Goal: Information Seeking & Learning: Learn about a topic

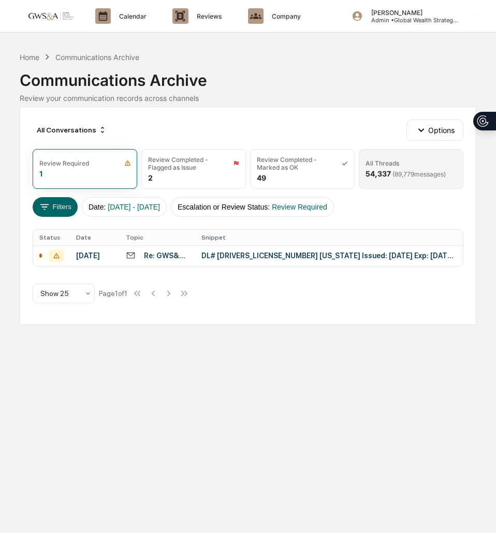
click at [393, 165] on div "All Threads" at bounding box center [382, 163] width 34 height 8
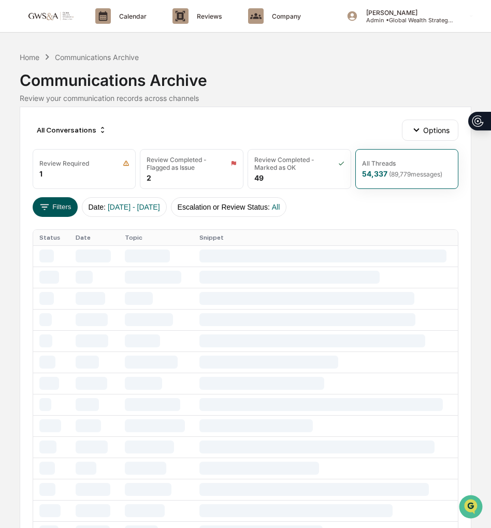
click at [55, 205] on button "Filters" at bounding box center [55, 207] width 45 height 20
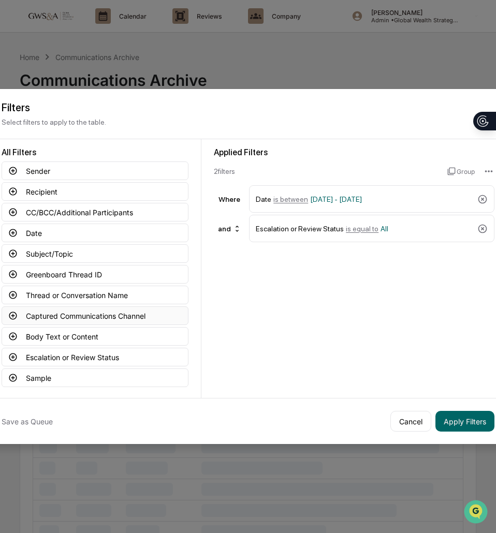
click at [39, 312] on button "Captured Communications Channel" at bounding box center [95, 315] width 187 height 19
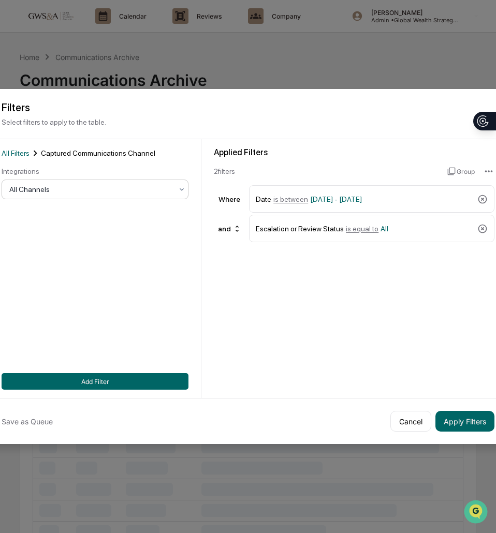
click at [74, 184] on div at bounding box center [90, 189] width 163 height 10
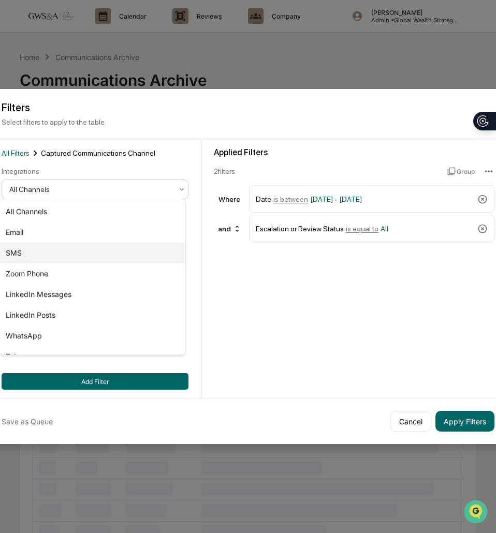
click at [41, 256] on div "SMS" at bounding box center [92, 253] width 186 height 21
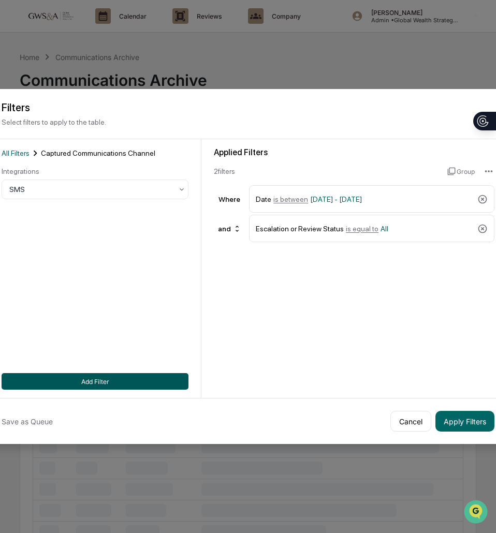
click at [66, 378] on button "Add Filter" at bounding box center [95, 381] width 187 height 17
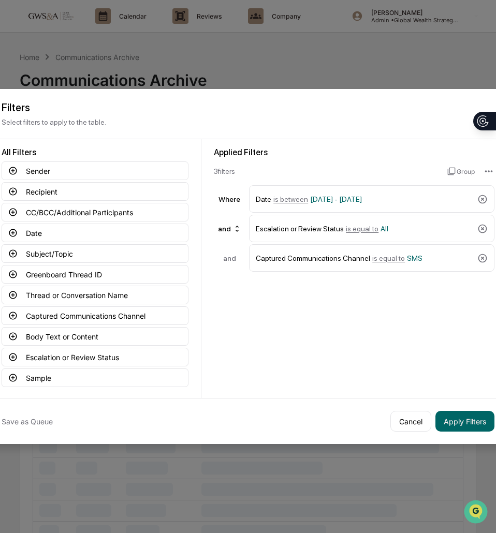
click at [457, 404] on div "Save as Queue Cancel Apply Filters" at bounding box center [247, 421] width 517 height 46
click at [457, 413] on button "Apply Filters" at bounding box center [464, 421] width 59 height 21
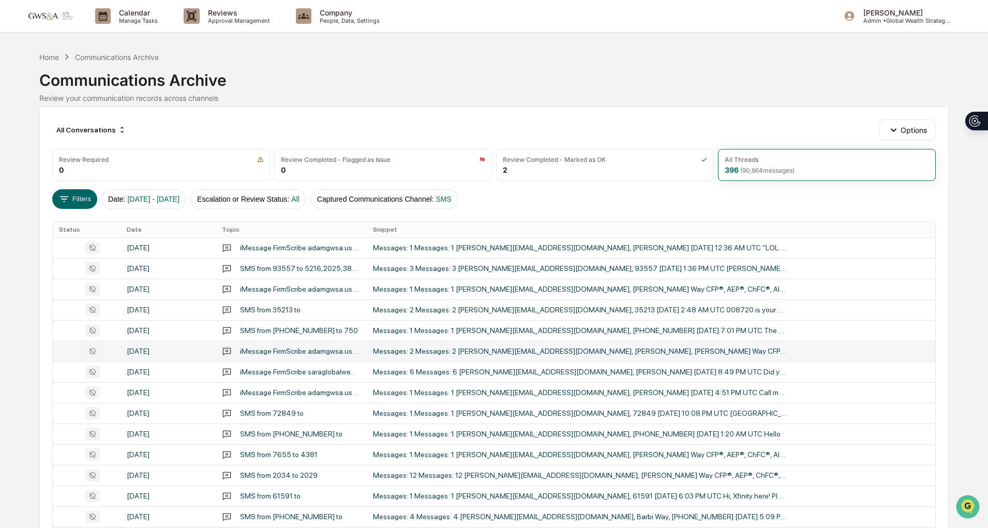
scroll to position [138, 0]
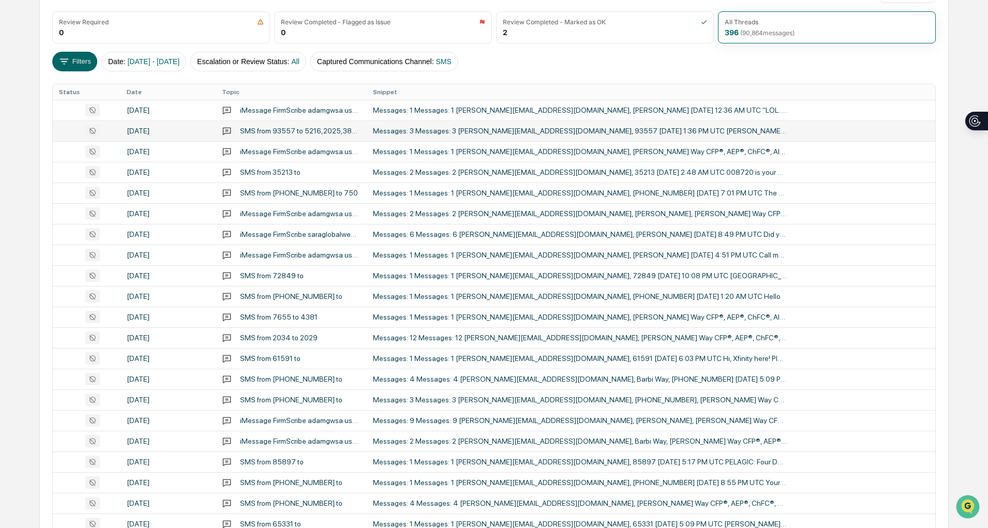
click at [495, 130] on div "Messages: 3 Messages: 3 [PERSON_NAME][EMAIL_ADDRESS][DOMAIN_NAME], 93557 [DATE]…" at bounding box center [580, 131] width 414 height 8
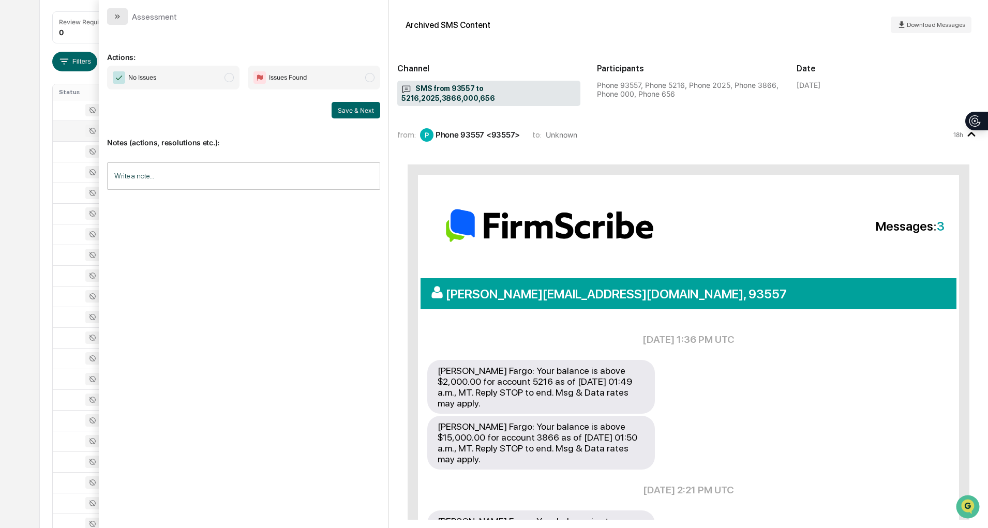
click at [118, 20] on icon "modal" at bounding box center [117, 16] width 8 height 8
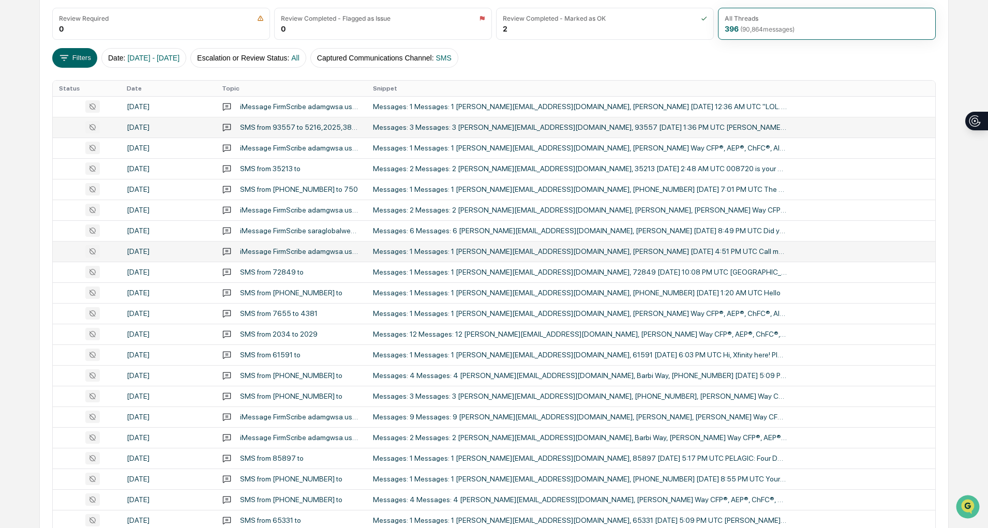
scroll to position [143, 0]
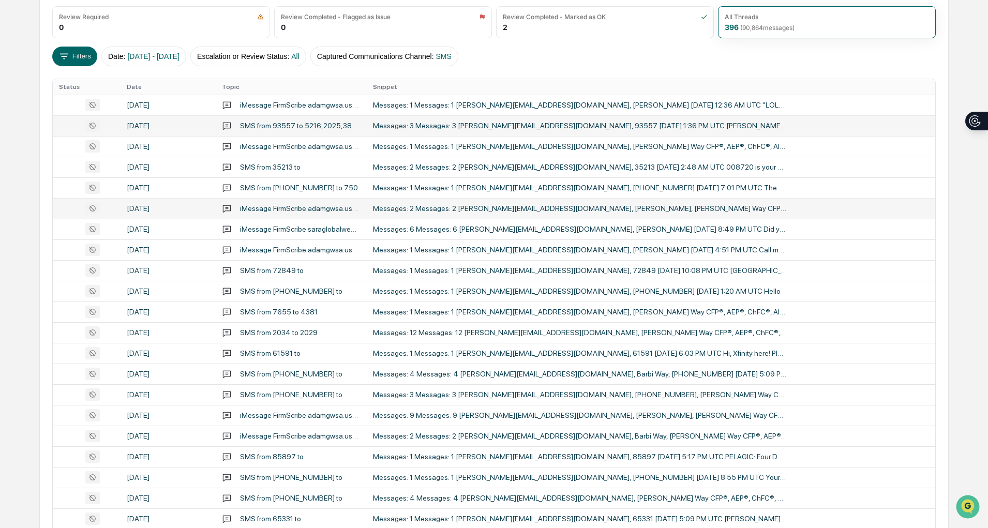
click at [495, 211] on div "Messages: 2 Messages: 2 [PERSON_NAME][EMAIL_ADDRESS][DOMAIN_NAME], [PERSON_NAME…" at bounding box center [580, 208] width 414 height 8
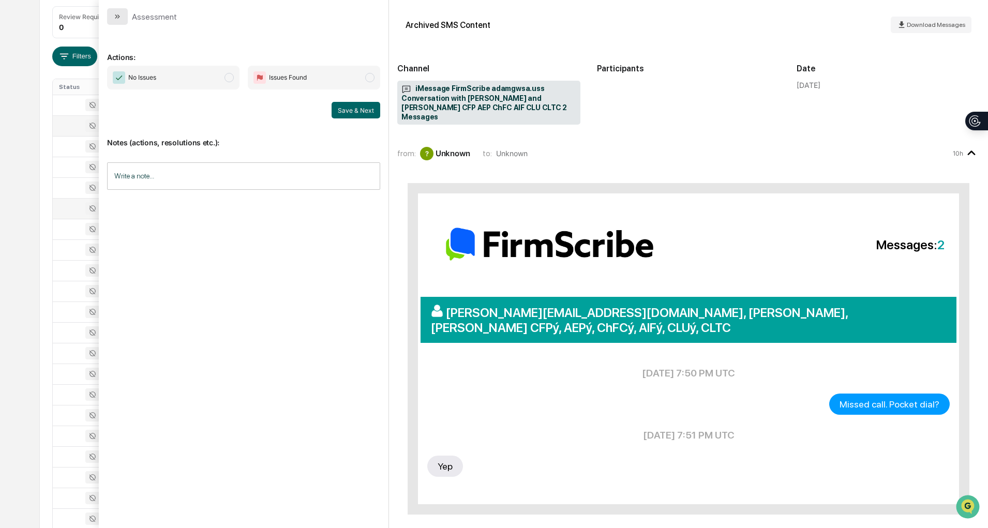
click at [119, 17] on icon "modal" at bounding box center [118, 16] width 3 height 4
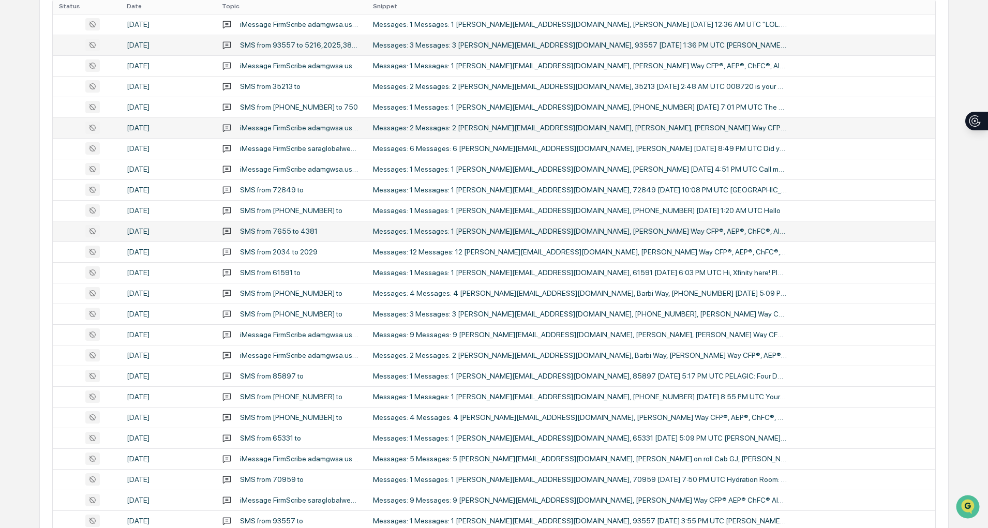
scroll to position [225, 0]
click at [495, 249] on div "Messages: 12 Messages: 12 [PERSON_NAME][EMAIL_ADDRESS][DOMAIN_NAME], [PERSON_NA…" at bounding box center [580, 251] width 414 height 8
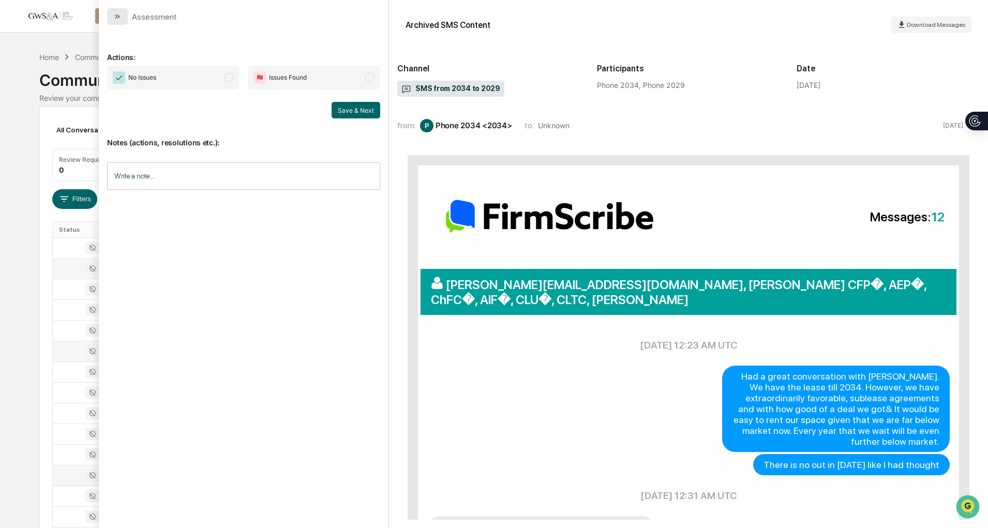
click at [112, 19] on button "modal" at bounding box center [117, 16] width 21 height 17
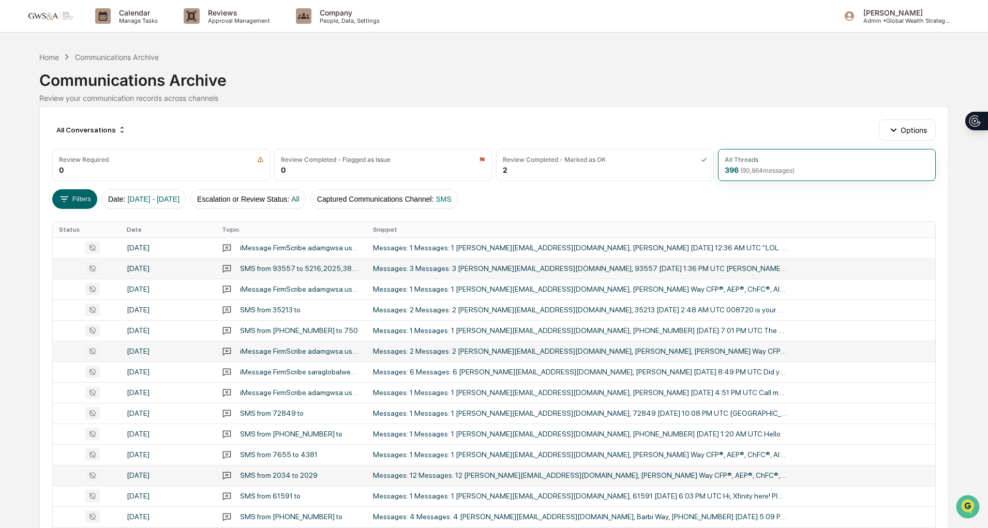
click at [112, 19] on body "Calendar Manage Tasks Reviews Approval Management Company People, Data, Setting…" at bounding box center [494, 407] width 988 height 814
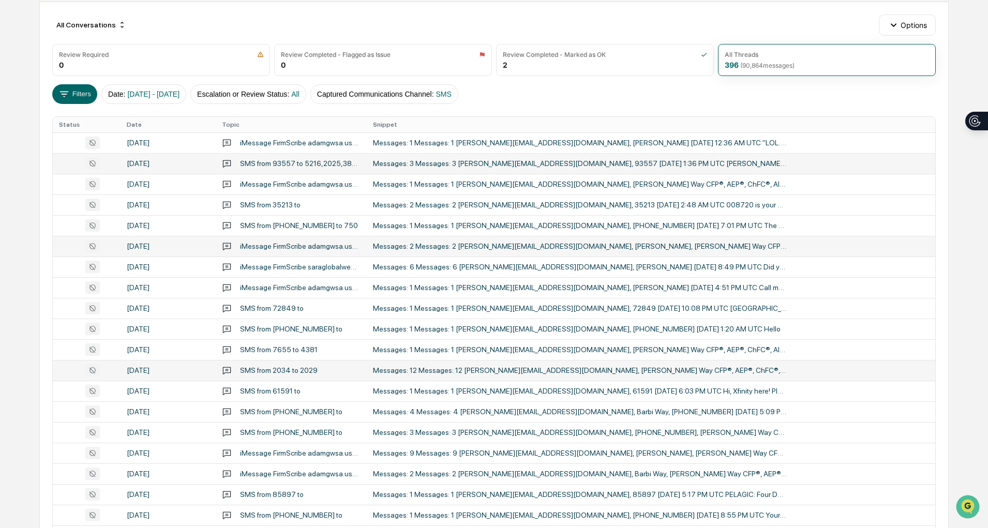
scroll to position [106, 0]
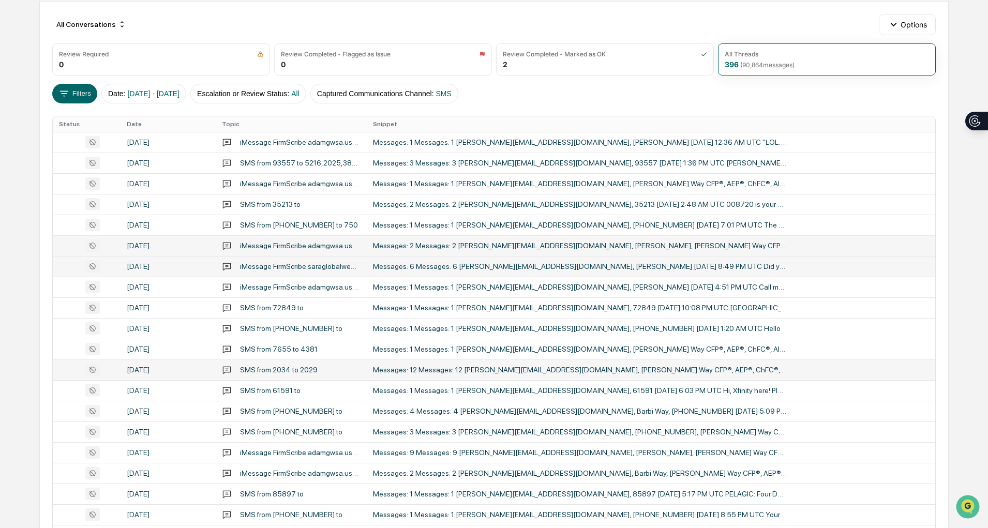
click at [464, 268] on div "Messages: 6 Messages: 6 [PERSON_NAME][EMAIL_ADDRESS][DOMAIN_NAME], [PERSON_NAME…" at bounding box center [580, 266] width 414 height 8
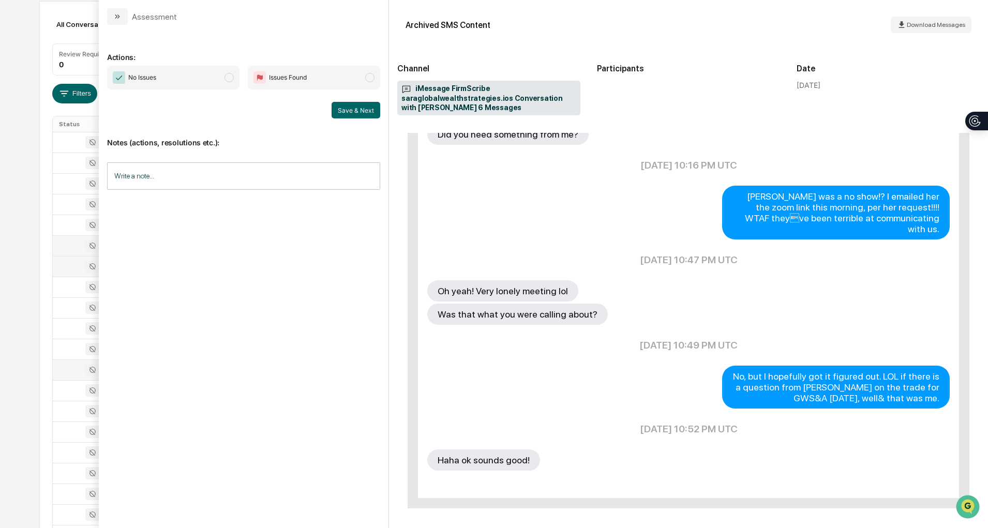
scroll to position [5, 0]
click at [114, 12] on icon "modal" at bounding box center [117, 16] width 8 height 8
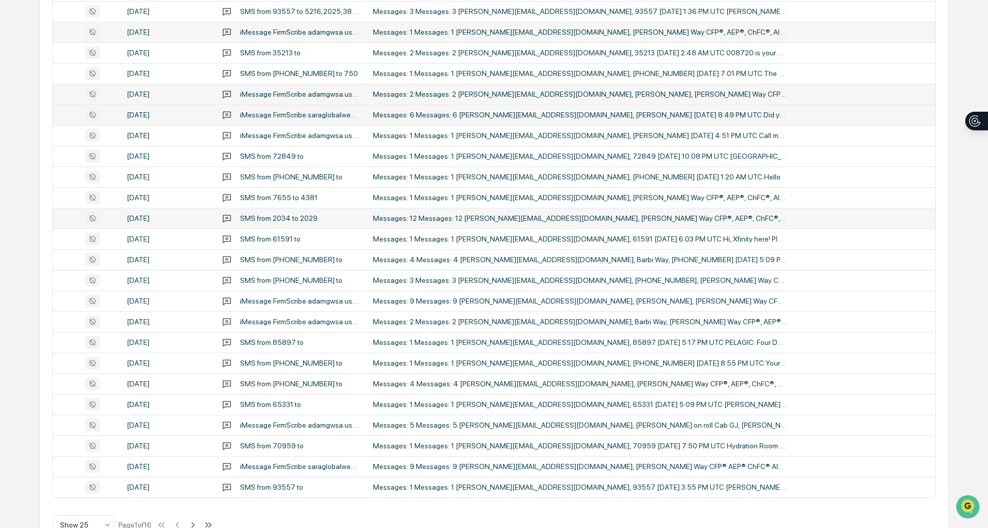
scroll to position [258, 0]
click at [475, 220] on div "Messages: 12 Messages: 12 [PERSON_NAME][EMAIL_ADDRESS][DOMAIN_NAME], [PERSON_NA…" at bounding box center [580, 218] width 414 height 8
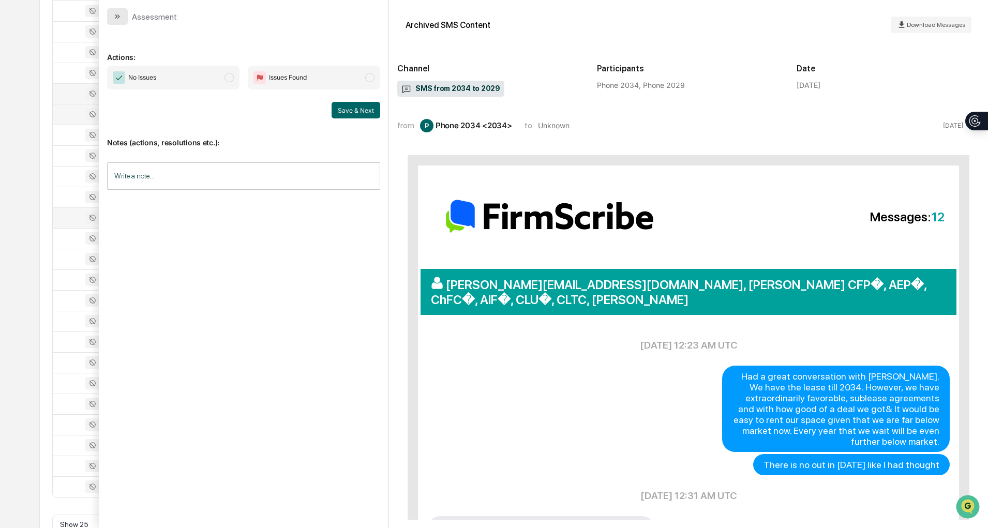
click at [115, 12] on icon "modal" at bounding box center [117, 16] width 8 height 8
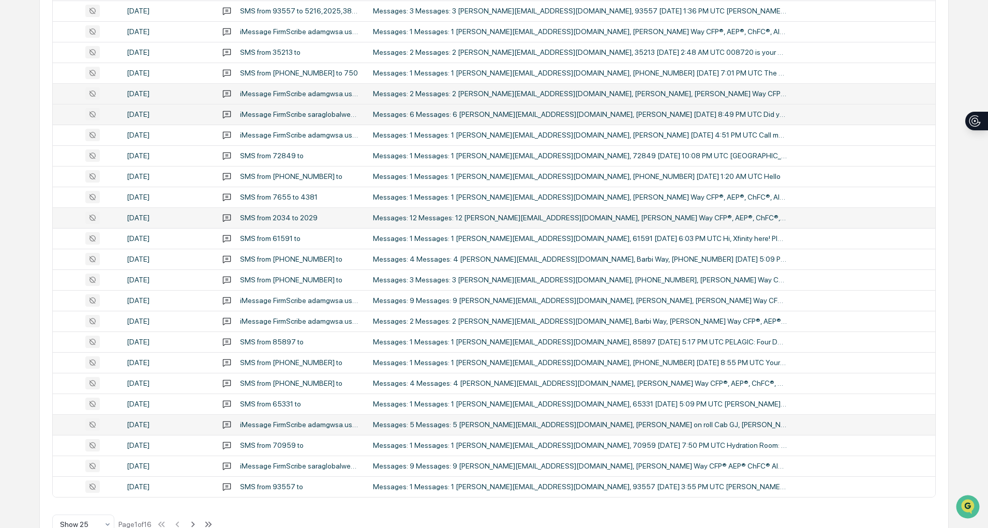
click at [338, 424] on div "iMessage FirmScribe adamgwsa.uss Conversation with [PERSON_NAME] on roll Cab GJ…" at bounding box center [300, 425] width 121 height 8
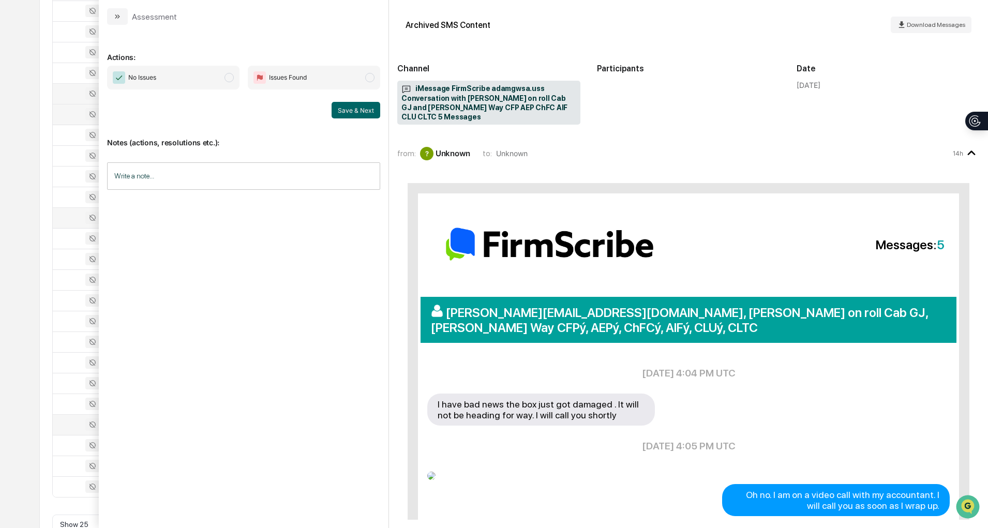
click at [338, 424] on div "Actions: No Issues Issues Found Save & Next Notes (actions, resolutions etc.): …" at bounding box center [243, 271] width 273 height 477
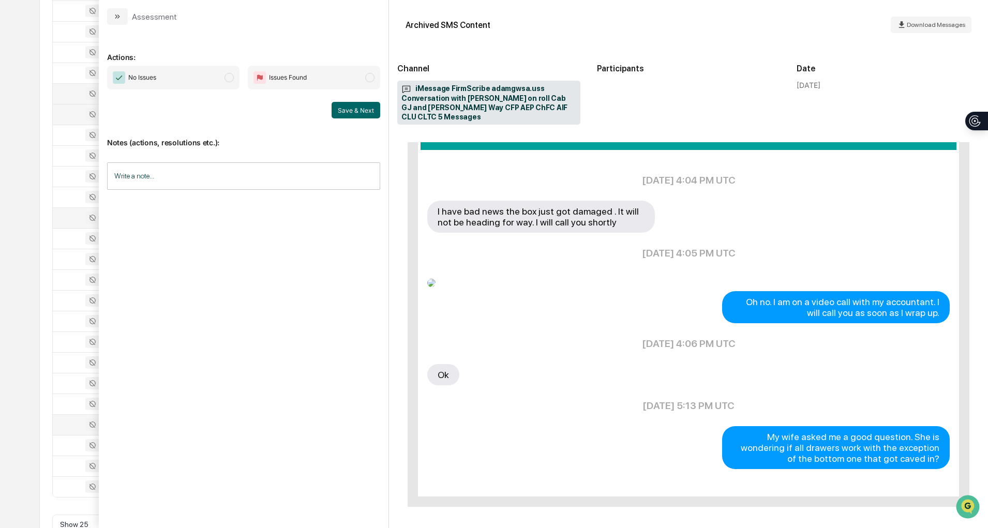
scroll to position [5, 0]
click at [121, 12] on icon "modal" at bounding box center [117, 16] width 8 height 8
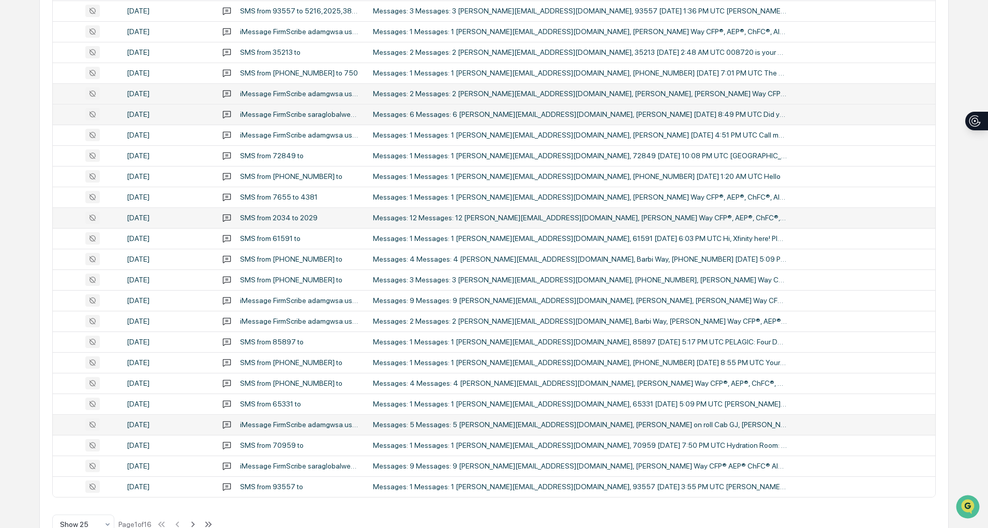
scroll to position [286, 0]
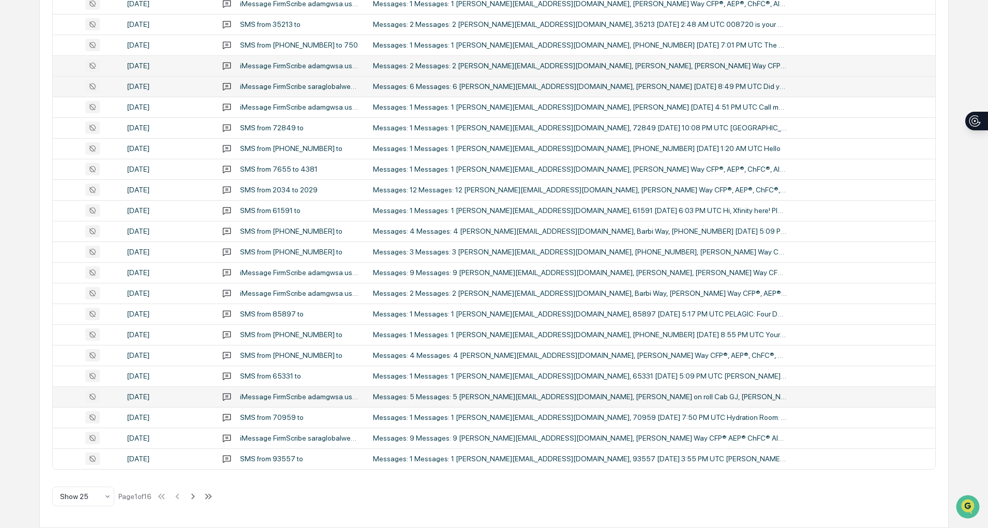
click at [286, 393] on div "iMessage FirmScribe adamgwsa.uss Conversation with [PERSON_NAME] on roll Cab GJ…" at bounding box center [300, 397] width 121 height 8
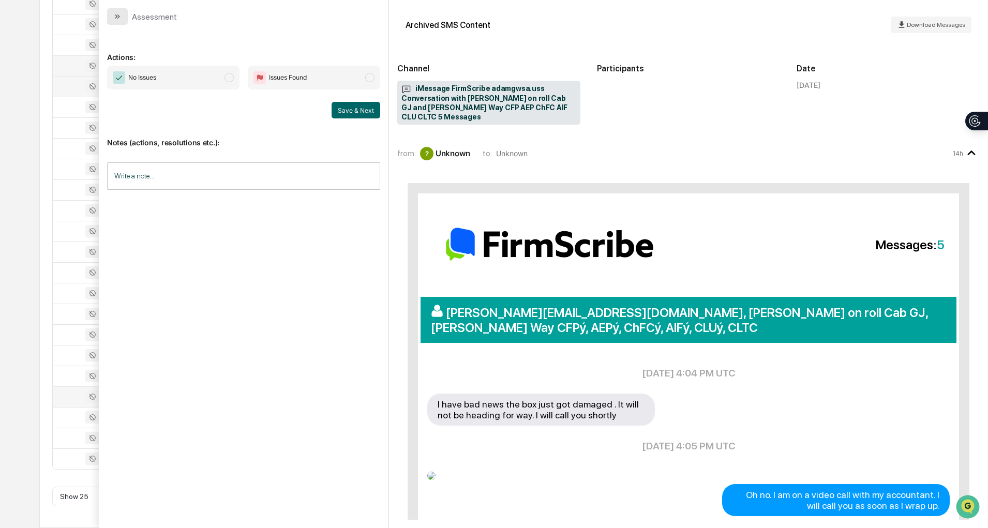
click at [122, 20] on button "modal" at bounding box center [117, 16] width 21 height 17
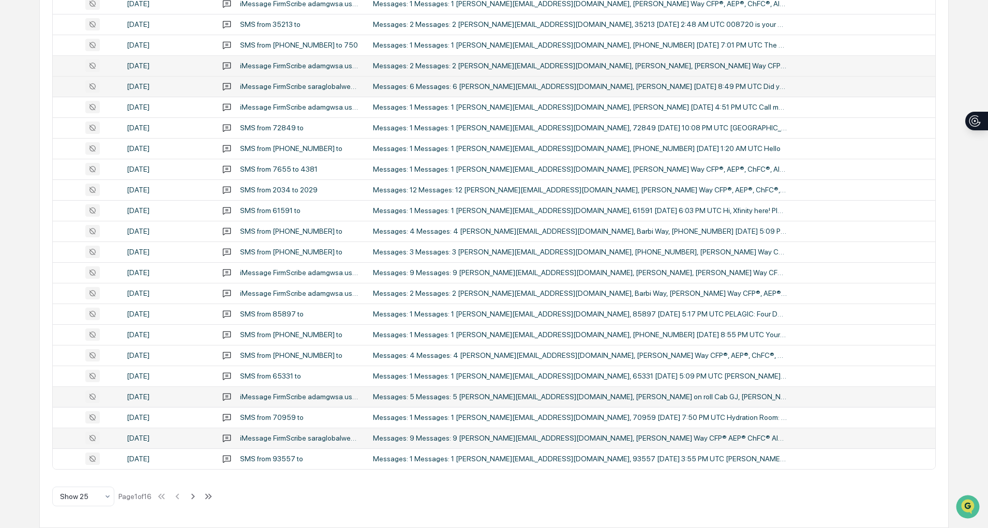
drag, startPoint x: 324, startPoint y: 442, endPoint x: 290, endPoint y: 438, distance: 34.5
click at [290, 438] on div "iMessage FirmScribe saraglobalwealthstrategies.ios Conversation with [PERSON_NA…" at bounding box center [300, 438] width 121 height 8
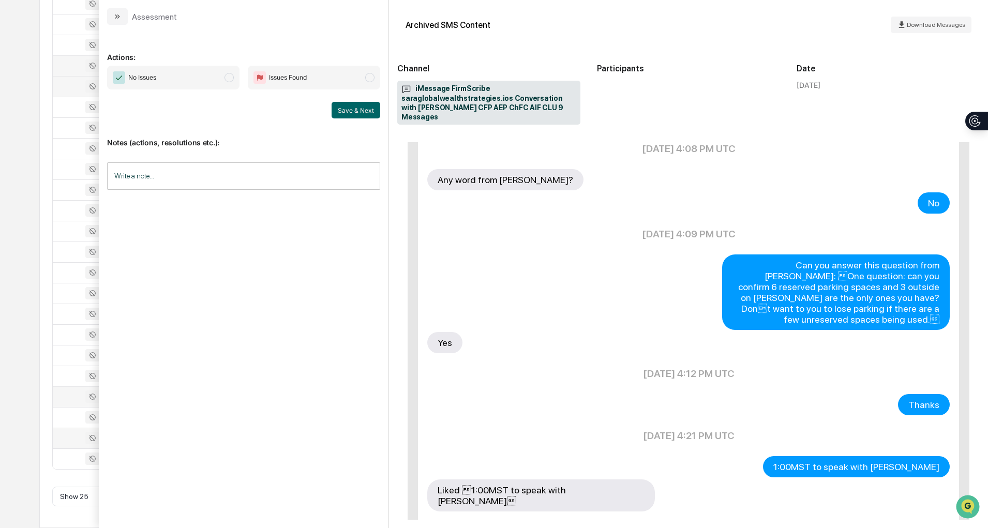
scroll to position [400, 0]
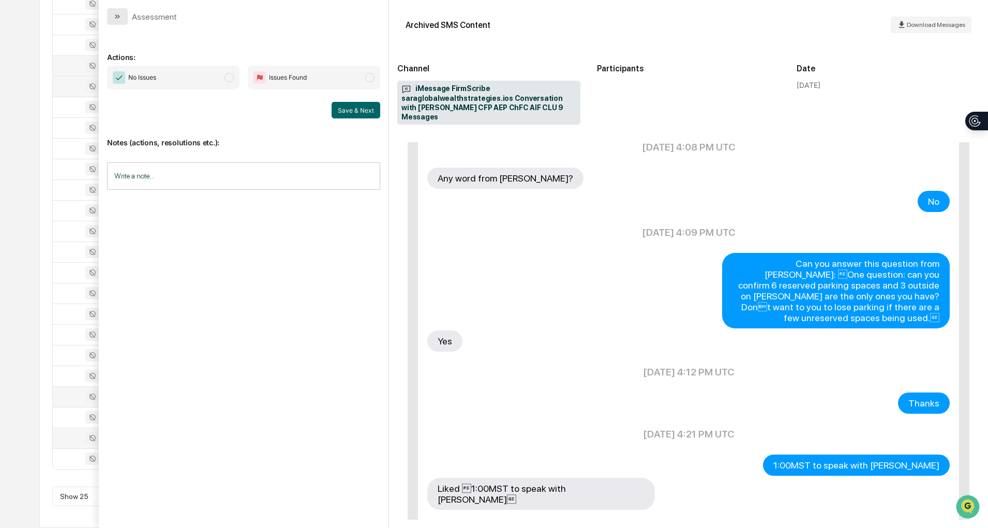
click at [117, 19] on icon "modal" at bounding box center [117, 16] width 8 height 8
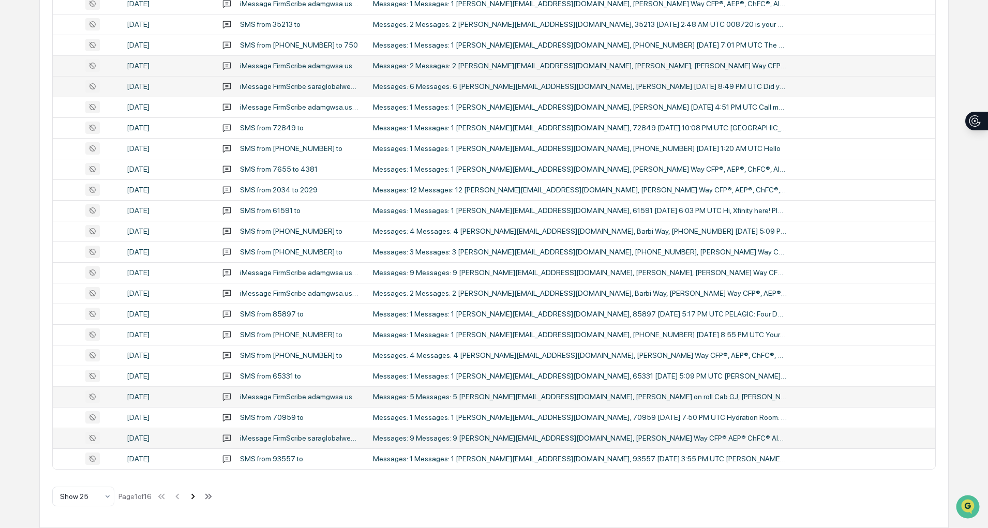
click at [198, 499] on icon at bounding box center [192, 496] width 11 height 11
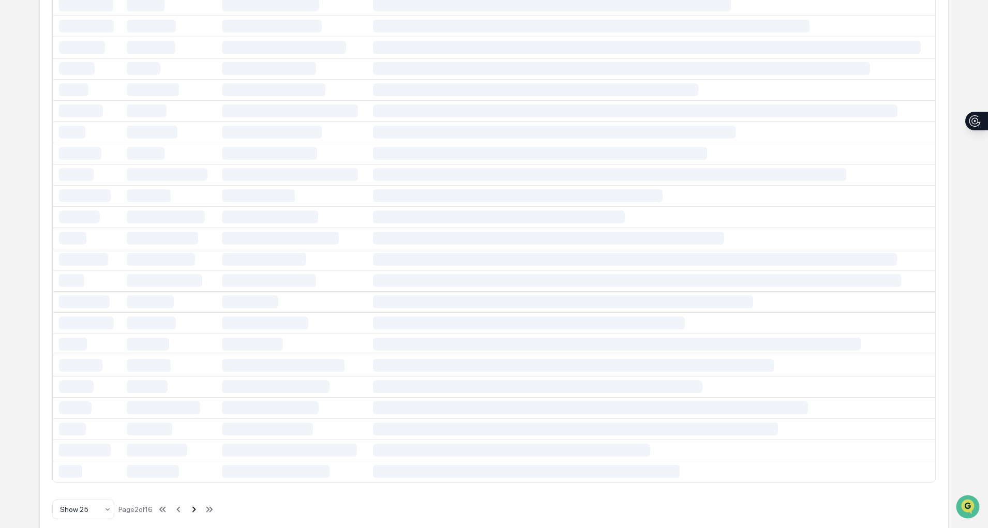
click at [198, 499] on button at bounding box center [193, 509] width 11 height 21
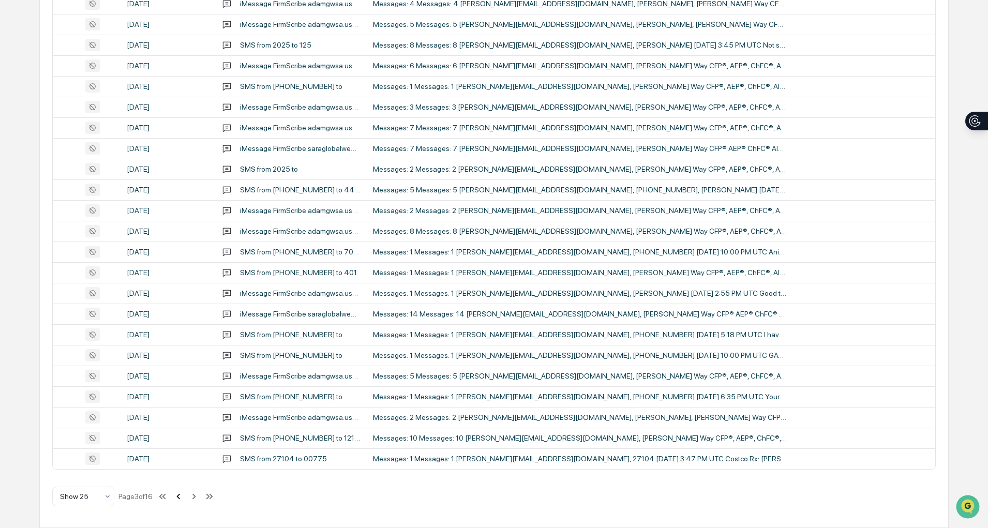
click at [184, 496] on icon at bounding box center [178, 496] width 11 height 11
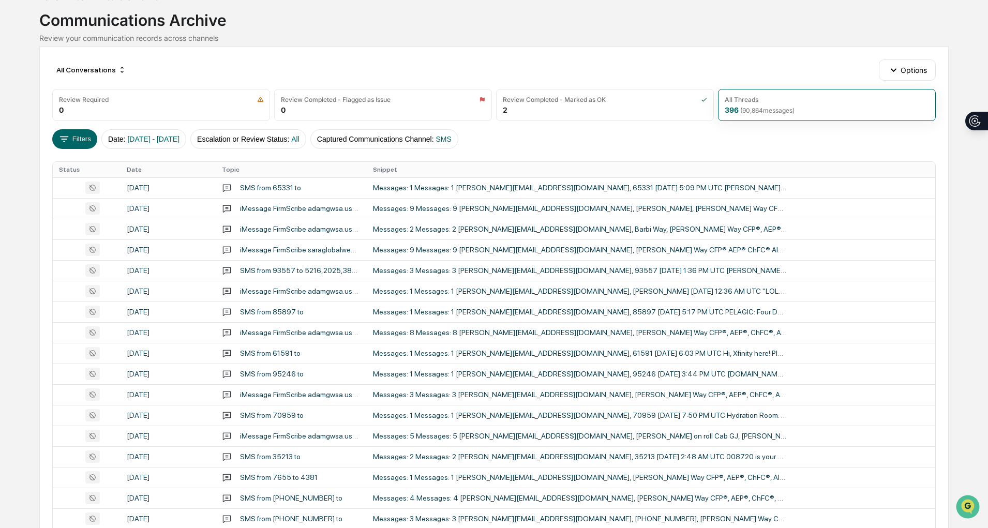
scroll to position [75, 0]
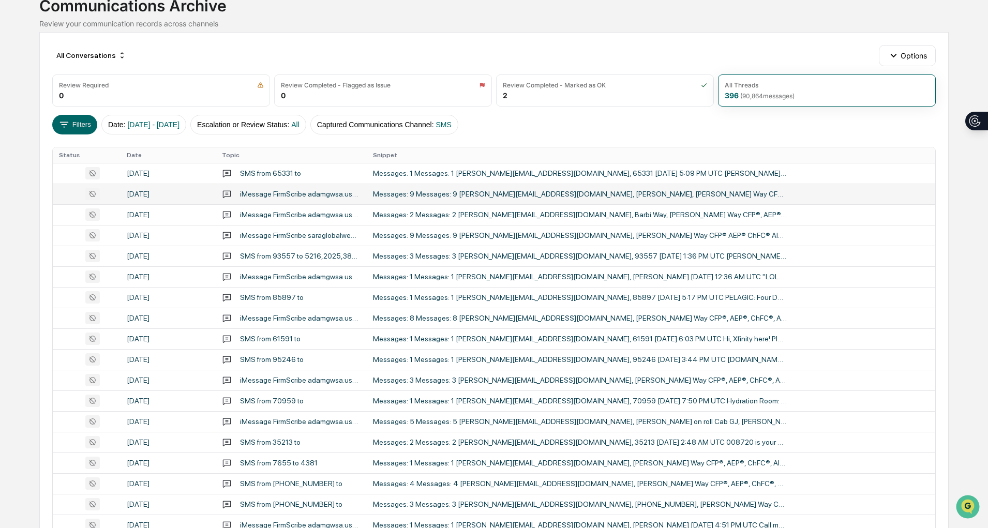
click at [495, 192] on div "Messages: 9 Messages: 9 [PERSON_NAME][EMAIL_ADDRESS][DOMAIN_NAME], [PERSON_NAME…" at bounding box center [580, 194] width 414 height 8
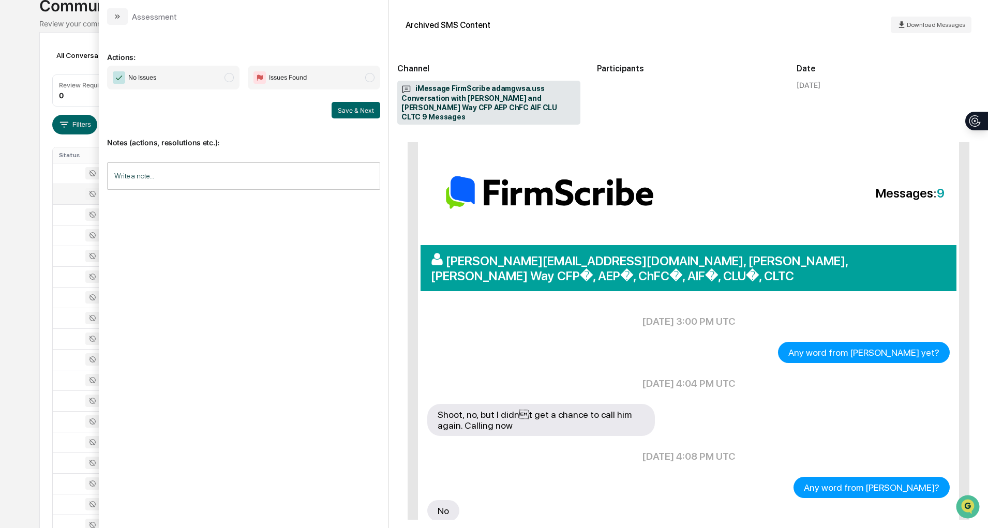
scroll to position [380, 0]
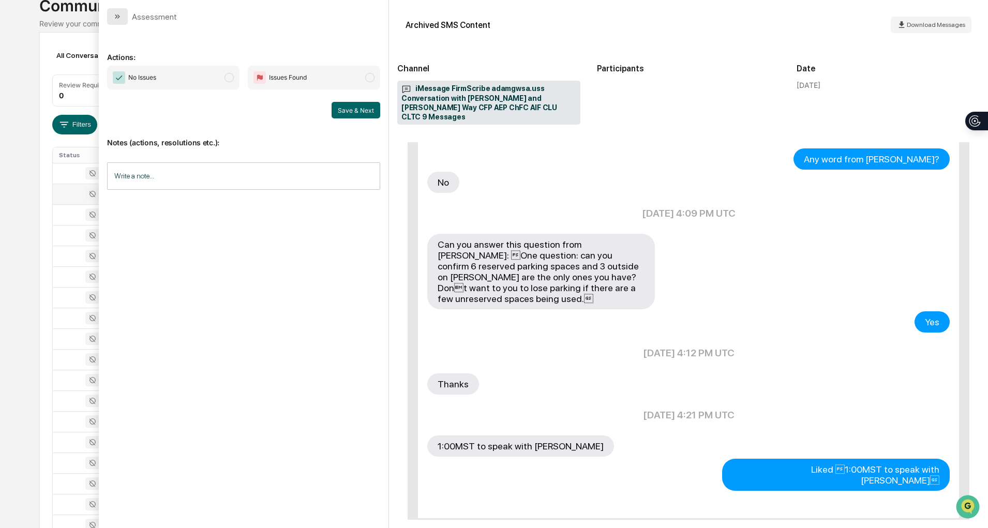
click at [127, 22] on button "modal" at bounding box center [117, 16] width 21 height 17
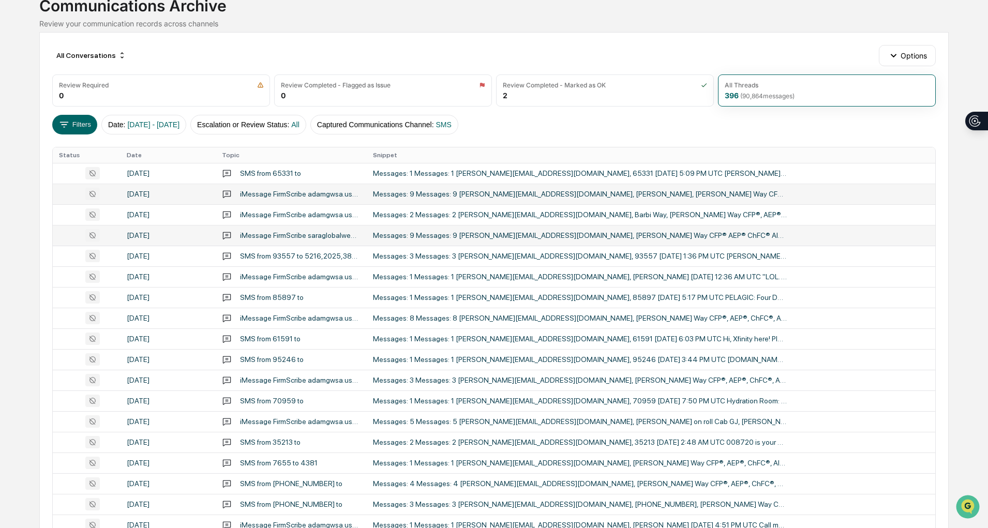
click at [495, 238] on div "Messages: 9 Messages: 9 [PERSON_NAME][EMAIL_ADDRESS][DOMAIN_NAME], [PERSON_NAME…" at bounding box center [580, 235] width 414 height 8
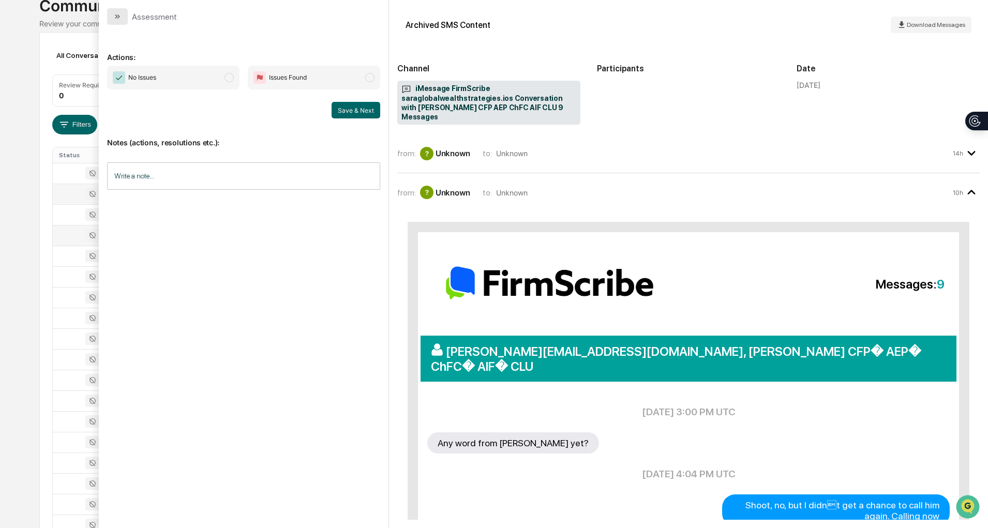
click at [110, 16] on button "modal" at bounding box center [117, 16] width 21 height 17
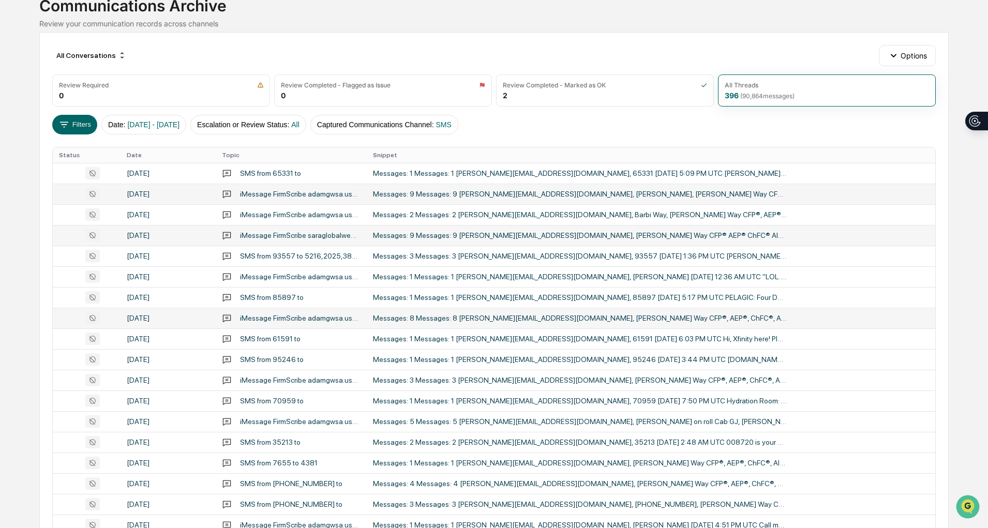
click at [466, 317] on div "Messages: 8 Messages: 8 [PERSON_NAME][EMAIL_ADDRESS][DOMAIN_NAME], [PERSON_NAME…" at bounding box center [580, 318] width 414 height 8
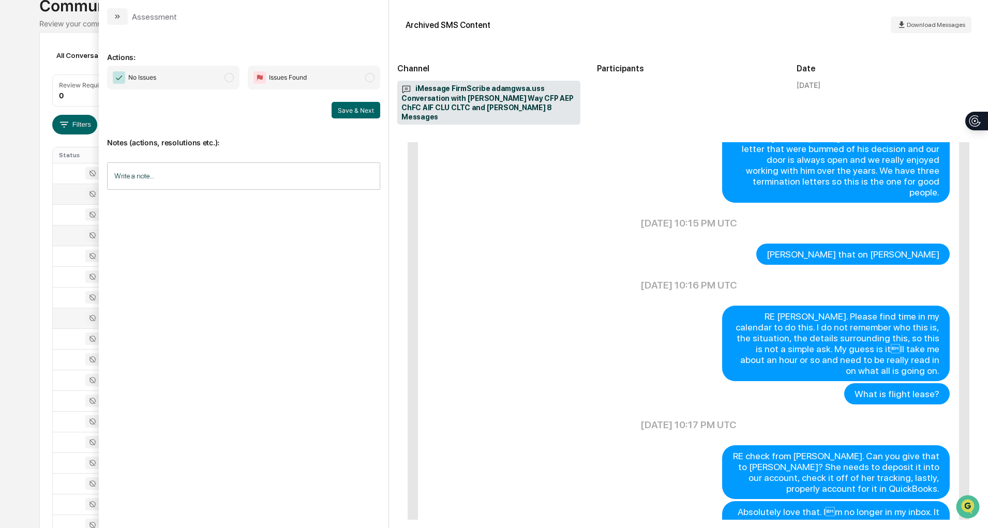
scroll to position [783, 0]
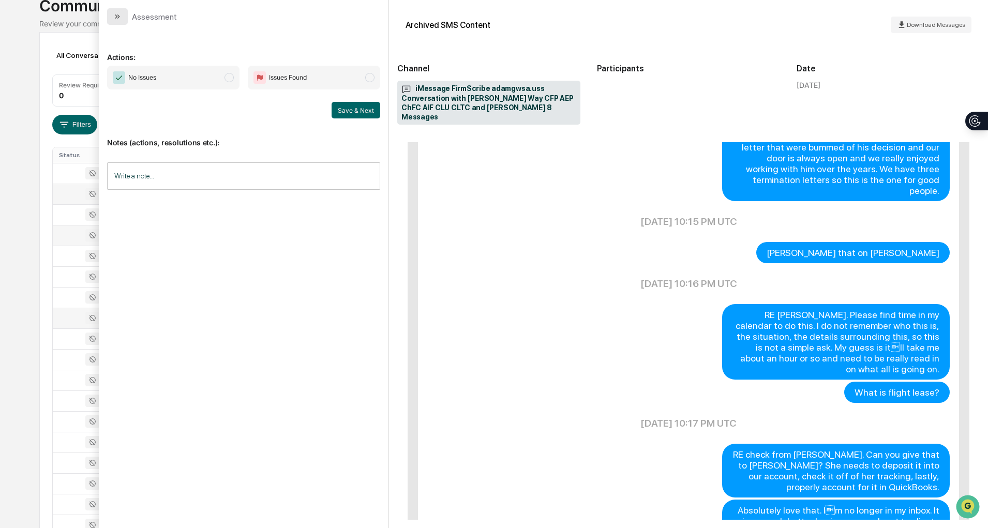
click at [115, 16] on icon "modal" at bounding box center [117, 16] width 8 height 8
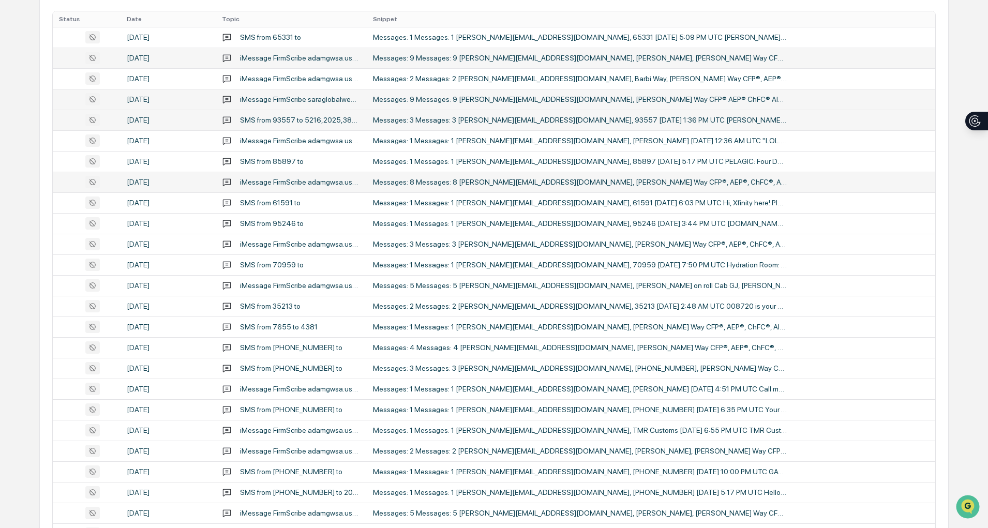
scroll to position [211, 0]
click at [423, 280] on td "Messages: 5 Messages: 5 [PERSON_NAME][EMAIL_ADDRESS][DOMAIN_NAME], [PERSON_NAME…" at bounding box center [651, 285] width 569 height 21
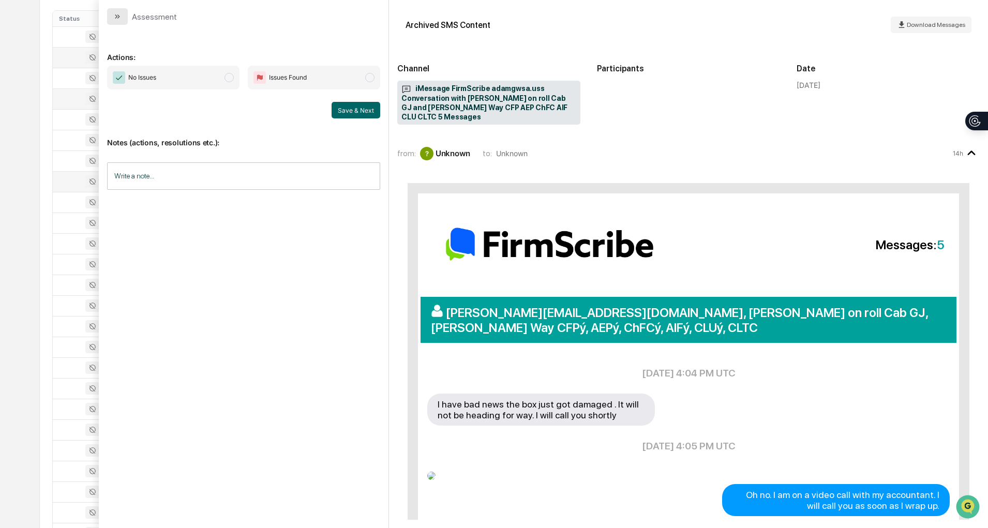
click at [126, 16] on button "modal" at bounding box center [117, 16] width 21 height 17
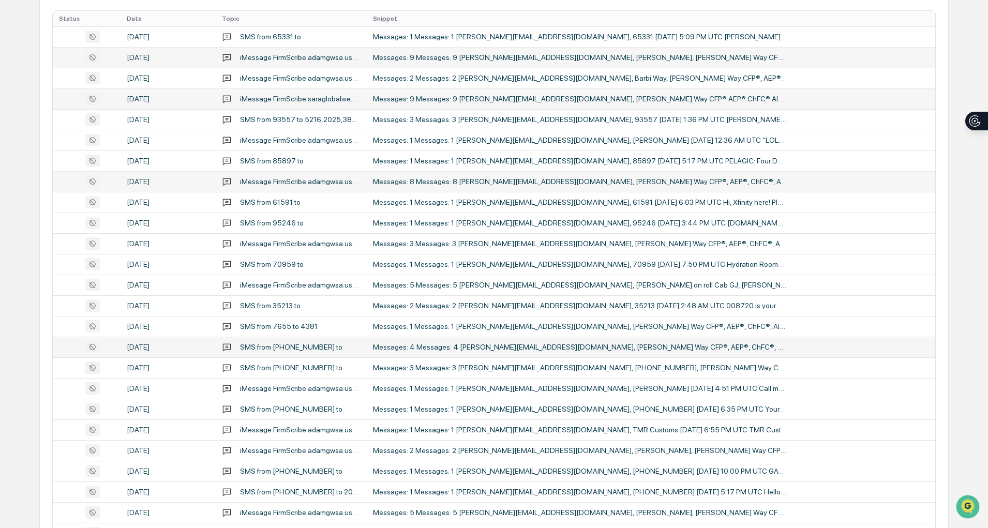
click at [428, 349] on div "Messages: 4 Messages: 4 [PERSON_NAME][EMAIL_ADDRESS][DOMAIN_NAME], [PERSON_NAME…" at bounding box center [580, 347] width 414 height 8
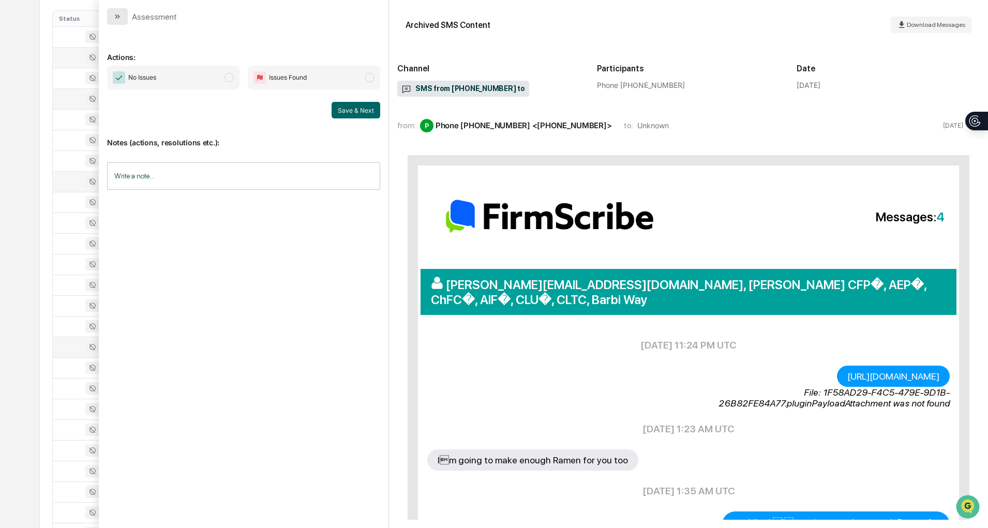
click at [112, 15] on button "modal" at bounding box center [117, 16] width 21 height 17
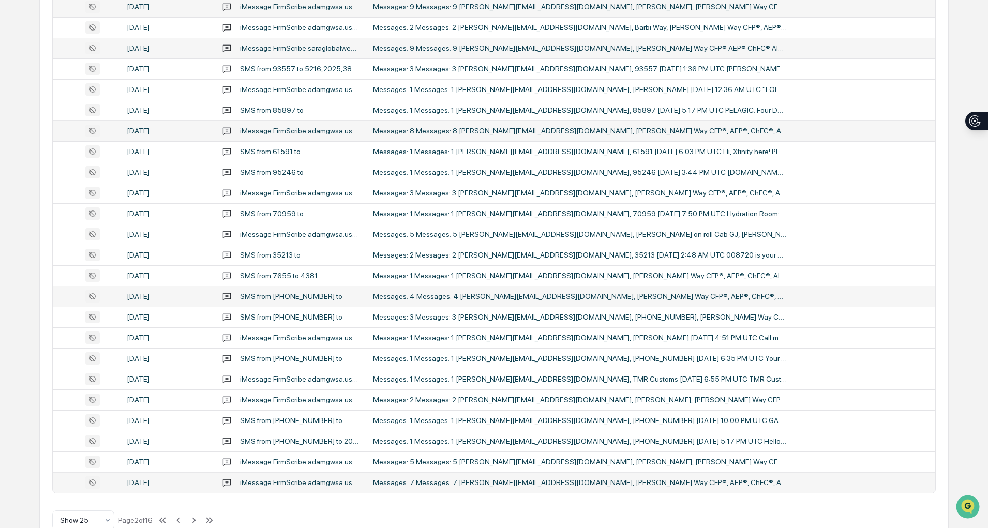
scroll to position [286, 0]
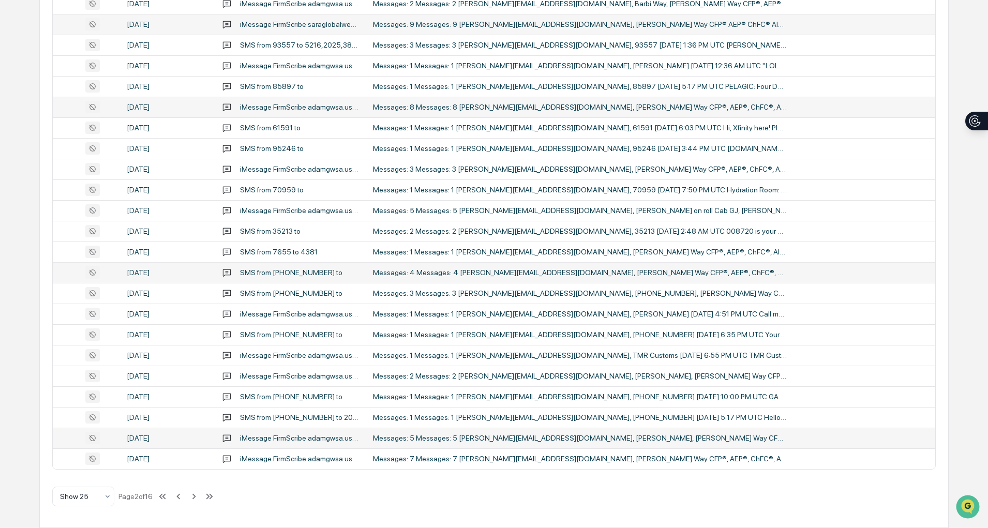
click at [256, 436] on div "iMessage FirmScribe adamgwsa.uss Conversation with [PERSON_NAME] and [PERSON_NA…" at bounding box center [300, 438] width 121 height 8
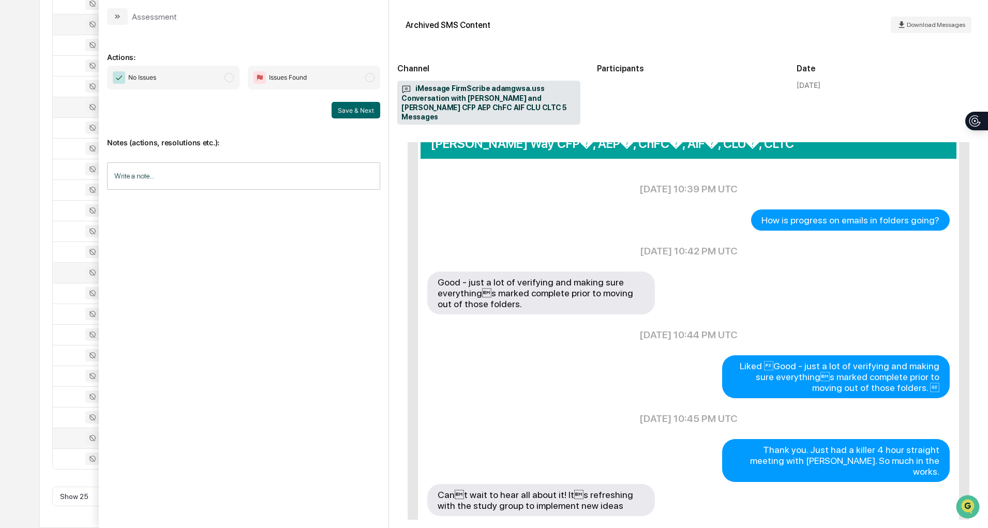
scroll to position [186, 0]
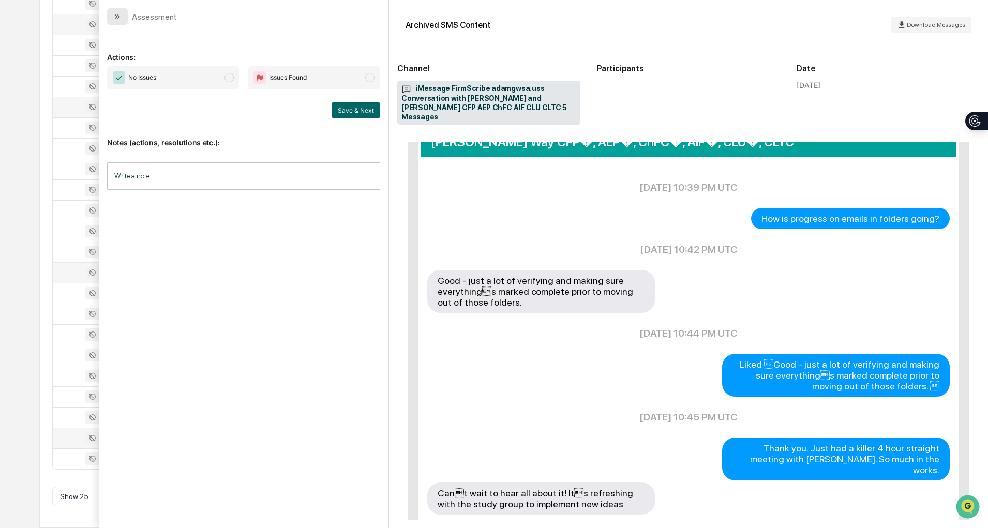
click at [116, 19] on icon "modal" at bounding box center [117, 16] width 8 height 8
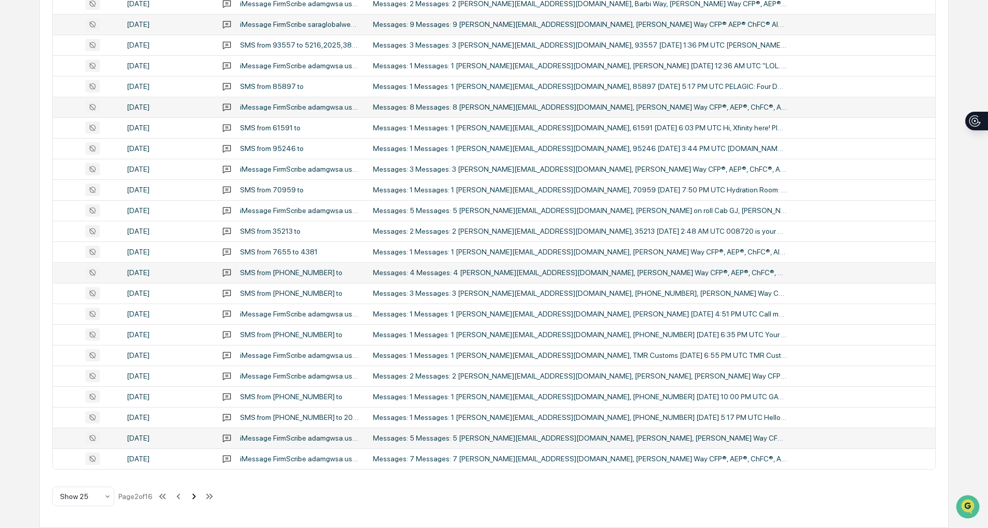
click at [196, 494] on icon at bounding box center [194, 497] width 4 height 6
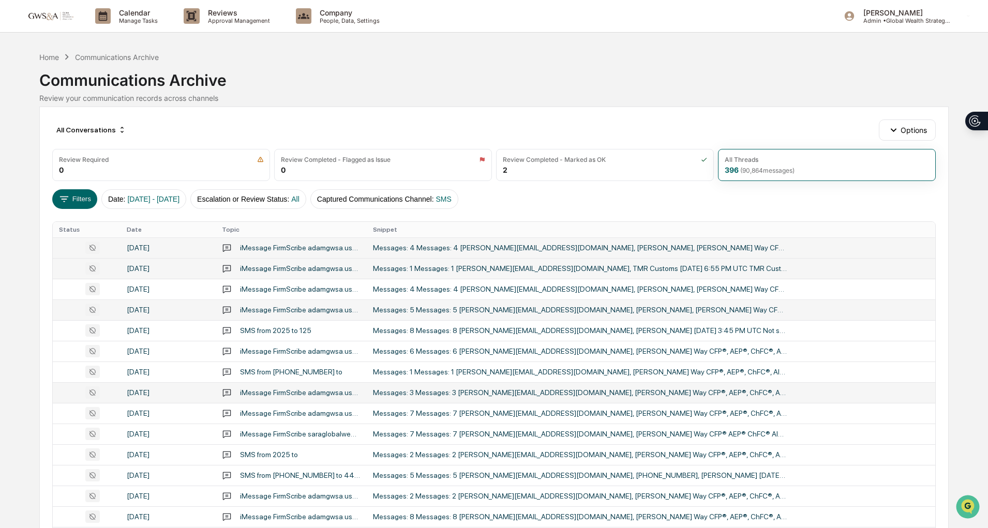
click at [448, 249] on div "Messages: 4 Messages: 4 [PERSON_NAME][EMAIL_ADDRESS][DOMAIN_NAME], [PERSON_NAME…" at bounding box center [580, 248] width 414 height 8
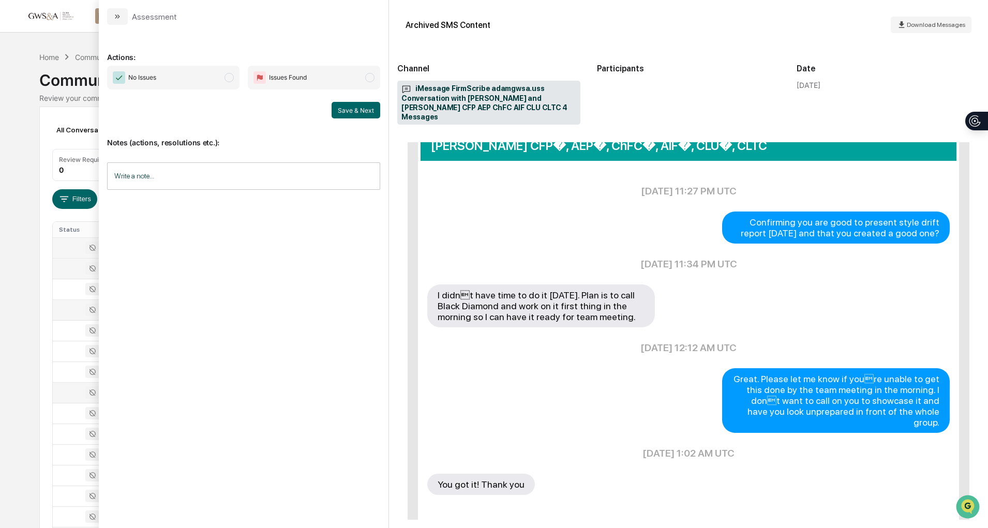
scroll to position [182, 0]
click at [113, 9] on button "modal" at bounding box center [117, 16] width 21 height 17
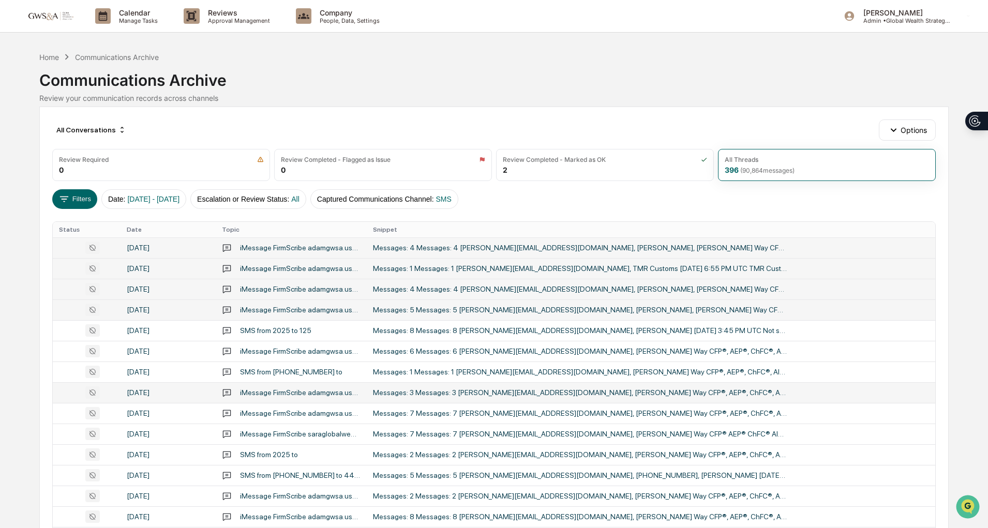
click at [468, 289] on div "Messages: 4 Messages: 4 [PERSON_NAME][EMAIL_ADDRESS][DOMAIN_NAME], [PERSON_NAME…" at bounding box center [580, 289] width 414 height 8
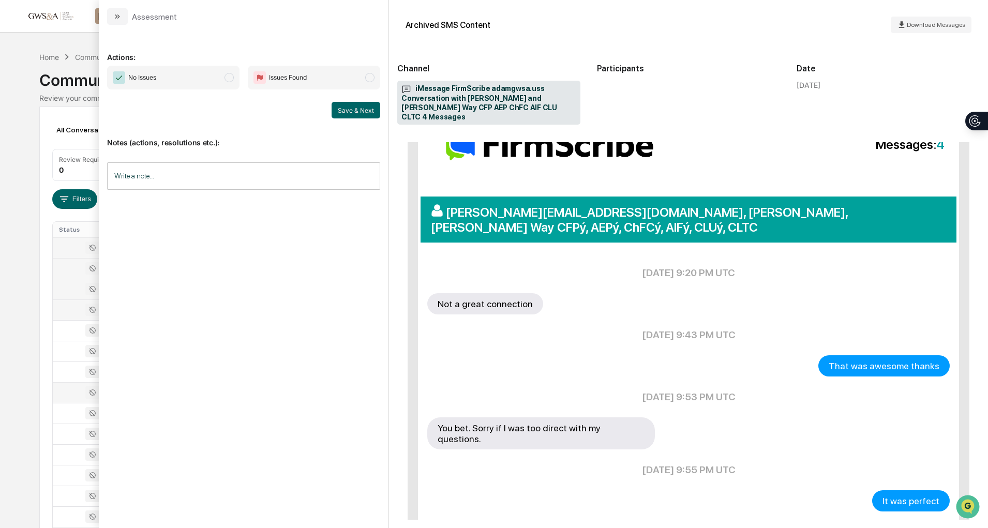
scroll to position [117, 0]
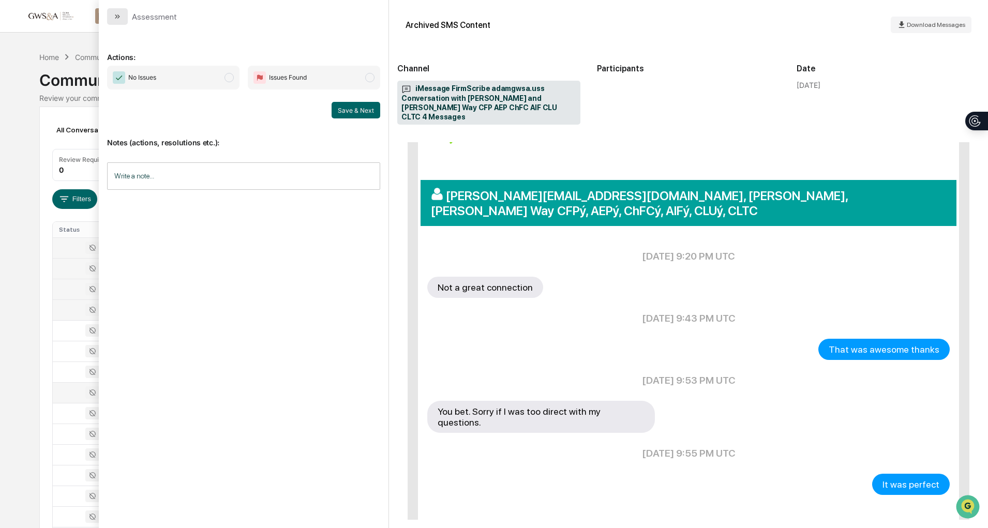
click at [117, 19] on icon "modal" at bounding box center [117, 16] width 8 height 8
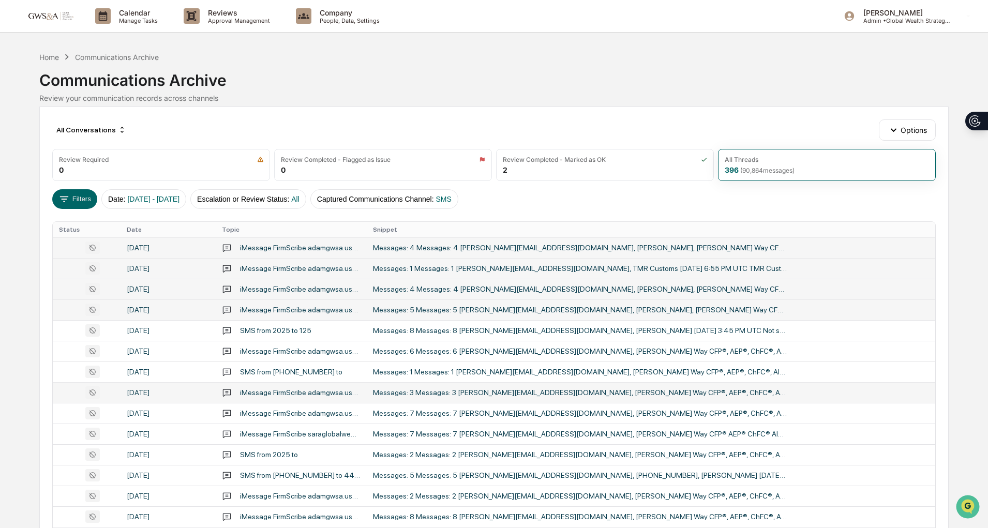
click at [423, 317] on td "Messages: 5 Messages: 5 [PERSON_NAME][EMAIL_ADDRESS][DOMAIN_NAME], [PERSON_NAME…" at bounding box center [651, 310] width 569 height 21
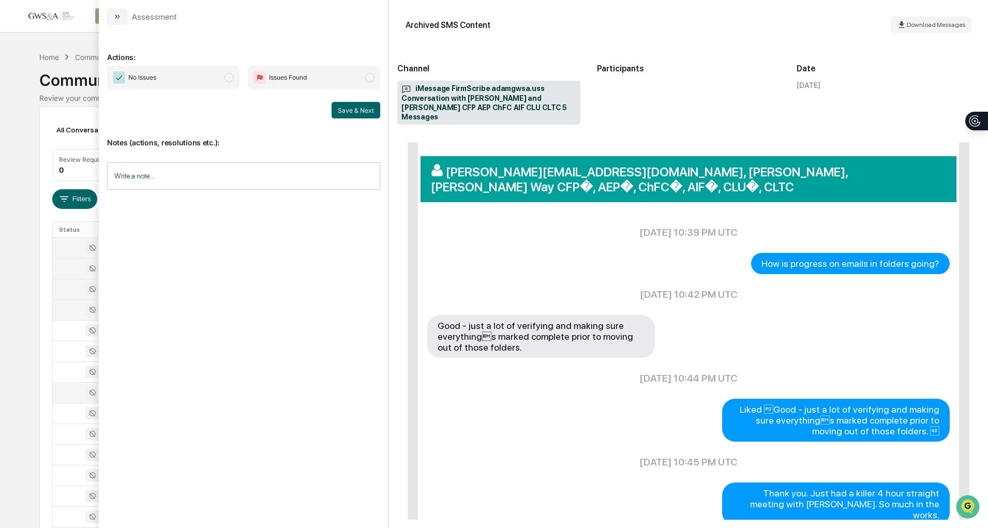
scroll to position [205, 0]
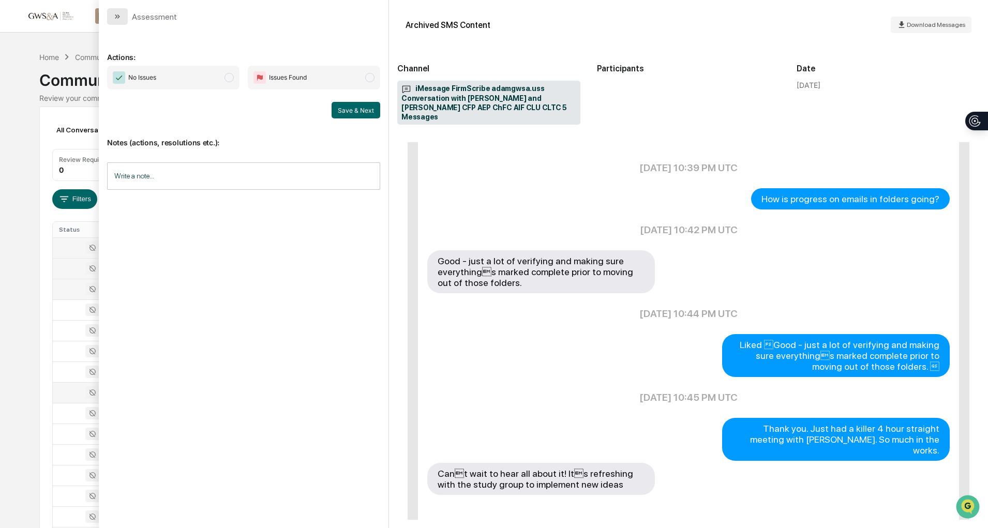
click at [124, 22] on button "modal" at bounding box center [117, 16] width 21 height 17
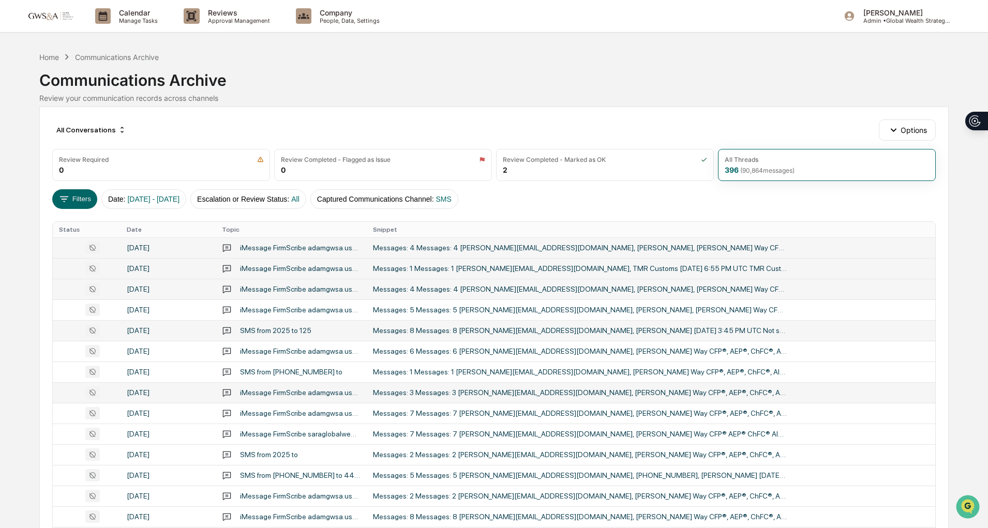
click at [418, 323] on td "Messages: 8 Messages: 8 [PERSON_NAME][EMAIL_ADDRESS][DOMAIN_NAME], [PERSON_NAME…" at bounding box center [651, 330] width 569 height 21
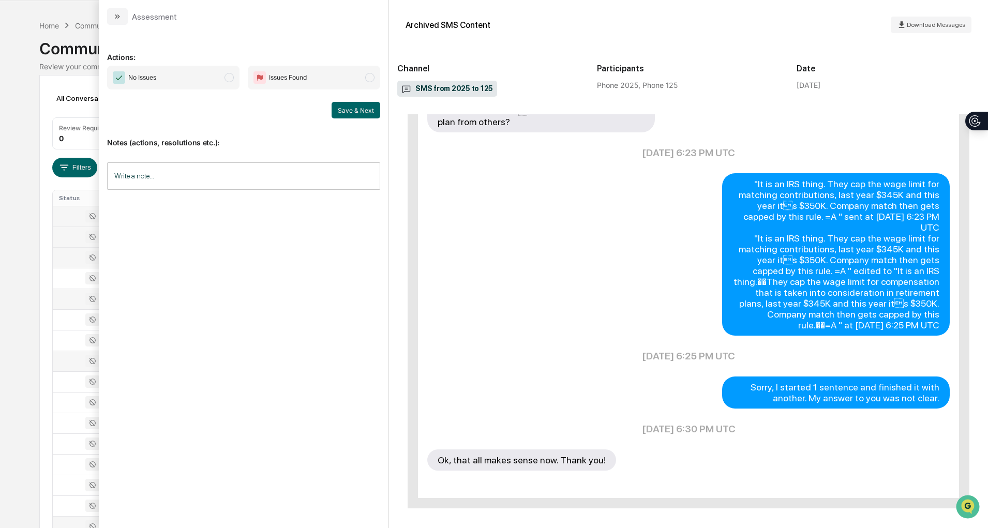
scroll to position [32, 0]
click at [121, 15] on icon "modal" at bounding box center [117, 16] width 8 height 8
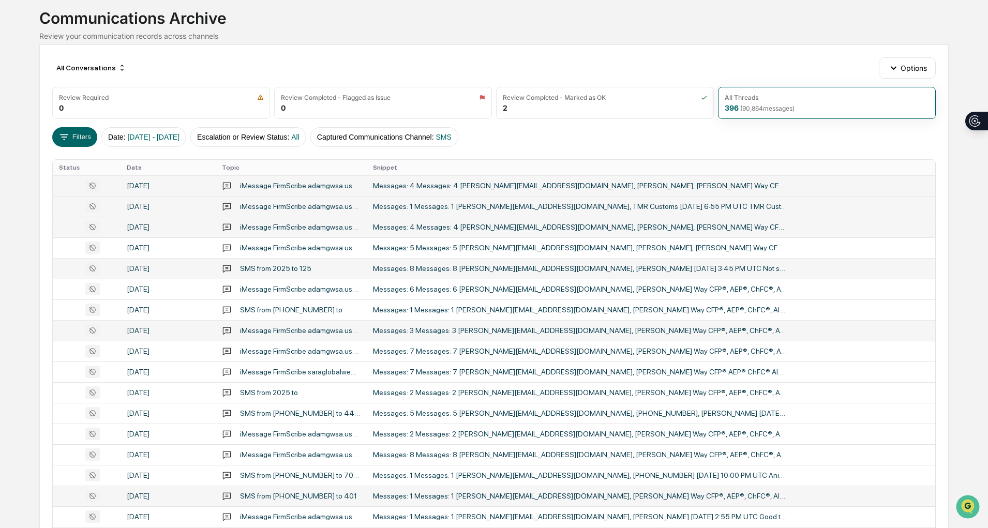
scroll to position [64, 0]
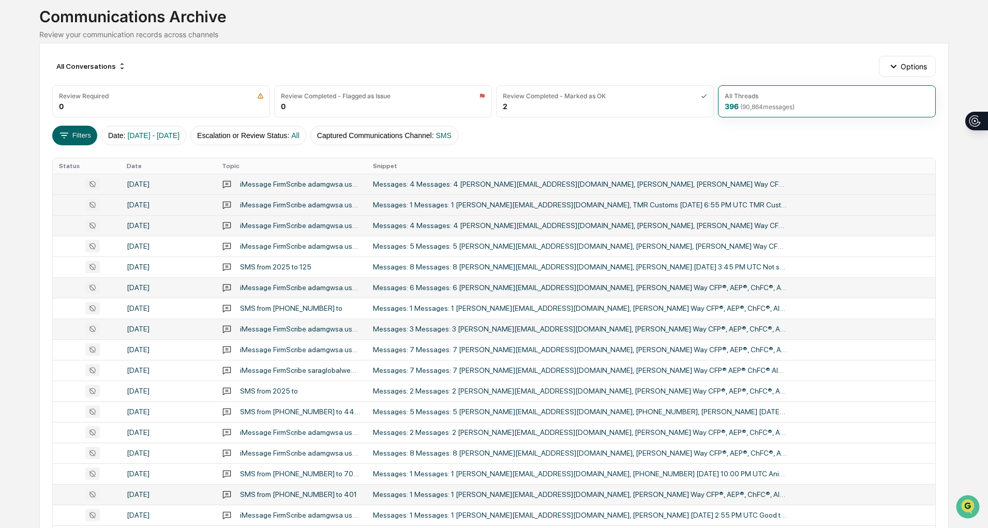
click at [301, 285] on div "iMessage FirmScribe adamgwsa.uss Conversation with [PERSON_NAME] Way CFP AEP Ch…" at bounding box center [300, 288] width 121 height 8
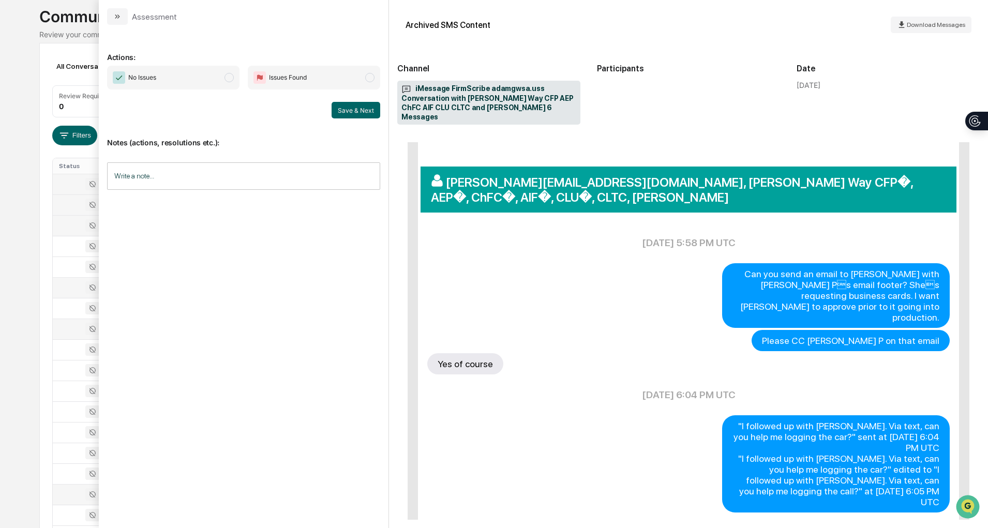
scroll to position [240, 0]
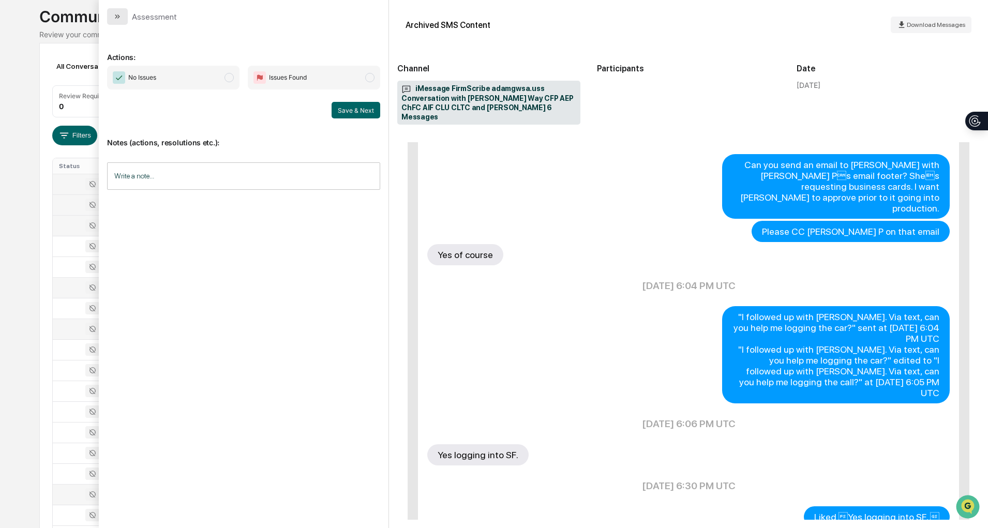
click at [114, 20] on icon "modal" at bounding box center [117, 16] width 8 height 8
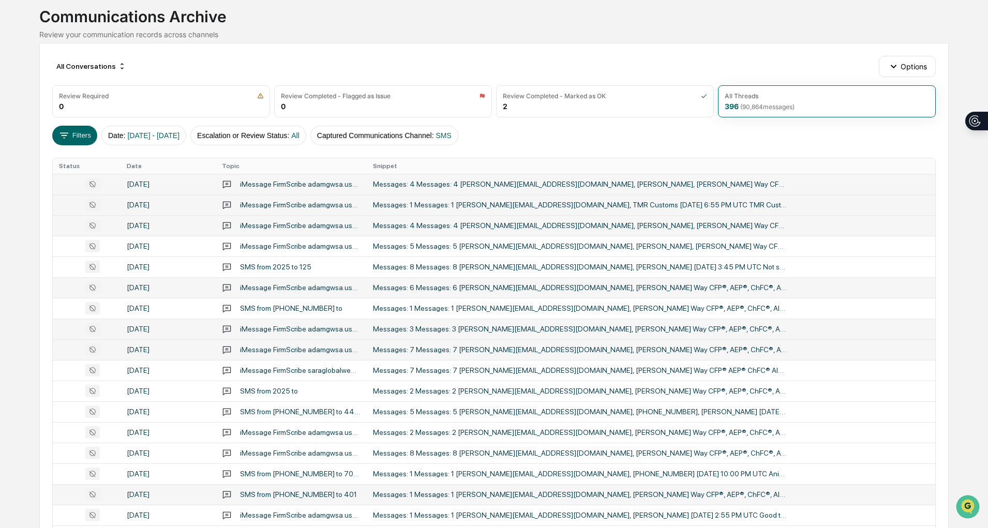
click at [348, 350] on div "iMessage FirmScribe adamgwsa.uss Conversation with [PERSON_NAME] Way CFP AEP Ch…" at bounding box center [300, 350] width 121 height 8
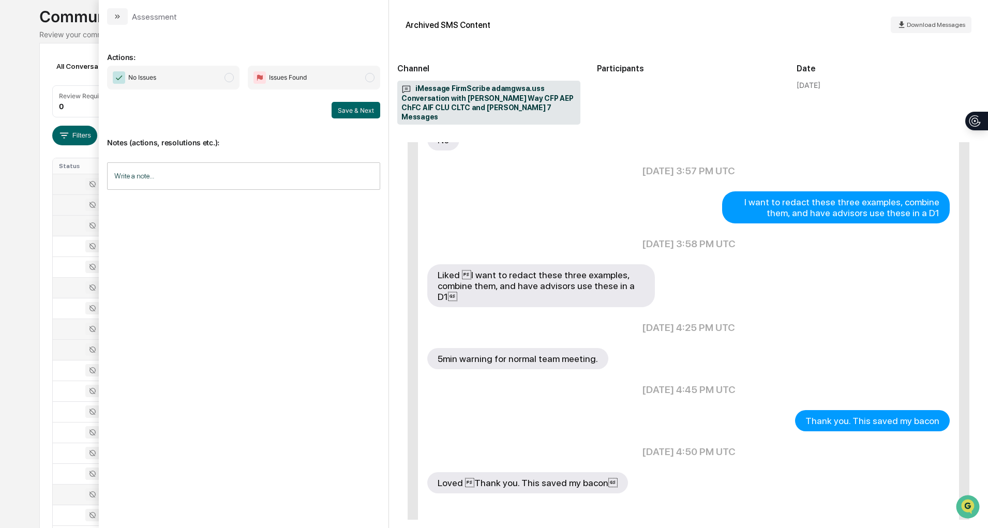
scroll to position [327, 0]
click at [116, 17] on icon "modal" at bounding box center [117, 16] width 8 height 8
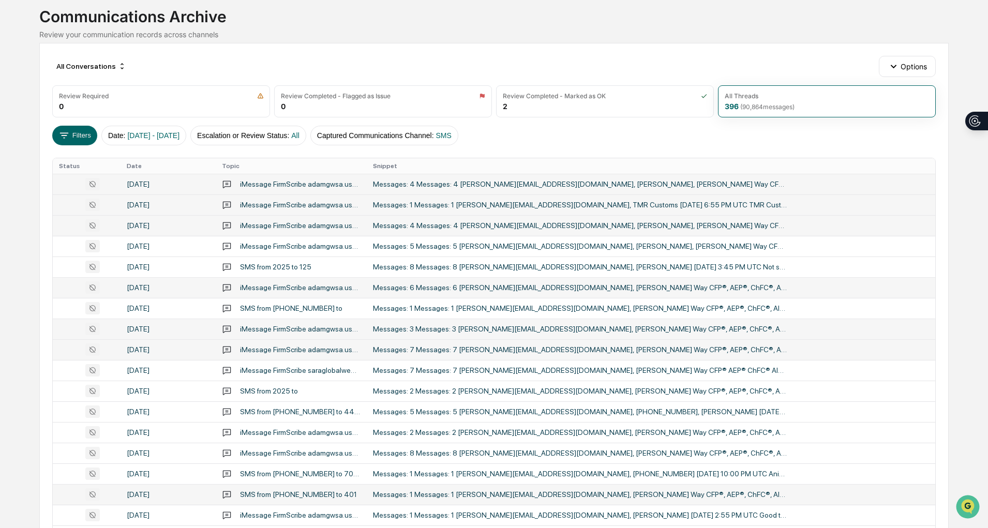
click at [404, 352] on div "Messages: 7 Messages: 7 [PERSON_NAME][EMAIL_ADDRESS][DOMAIN_NAME], [PERSON_NAME…" at bounding box center [580, 350] width 414 height 8
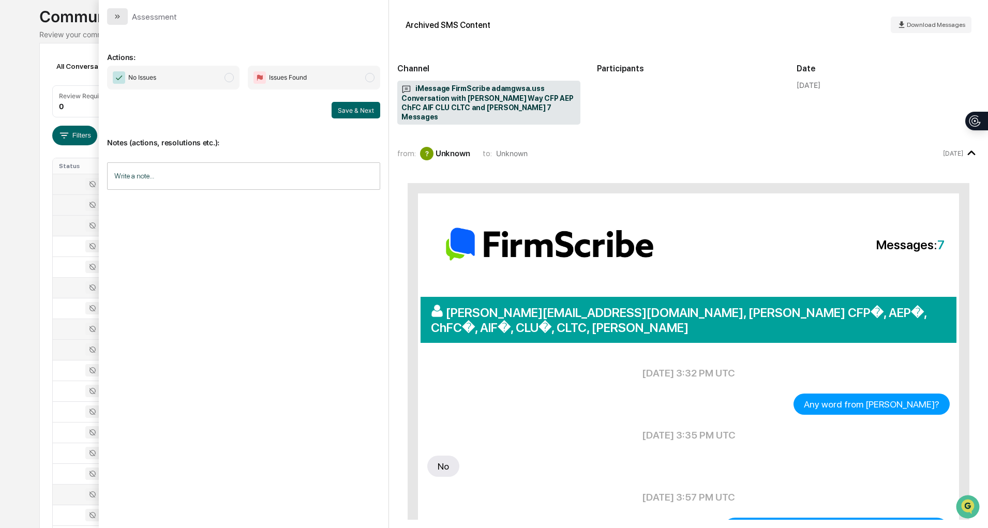
click at [121, 24] on button "modal" at bounding box center [117, 16] width 21 height 17
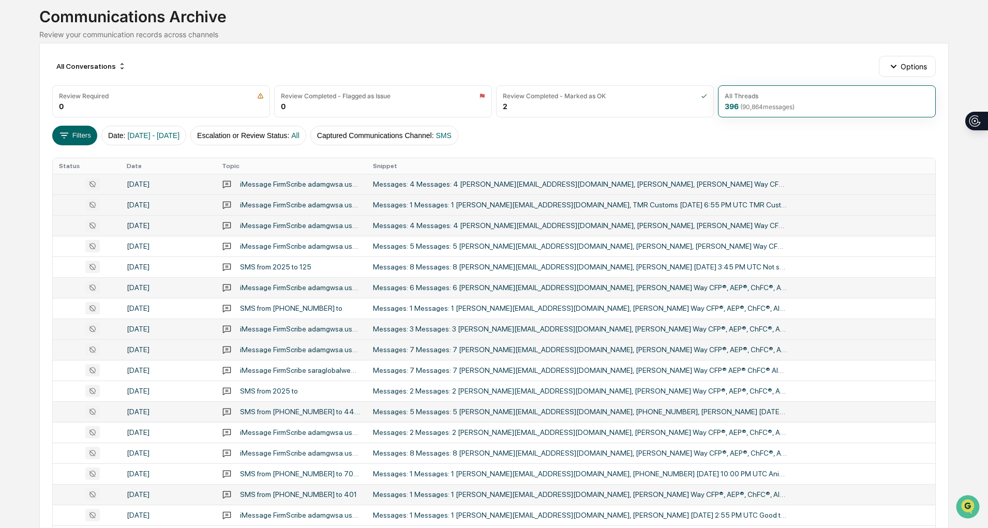
click at [410, 414] on div "Messages: 5 Messages: 5 [PERSON_NAME][EMAIL_ADDRESS][DOMAIN_NAME], [PHONE_NUMBE…" at bounding box center [580, 412] width 414 height 8
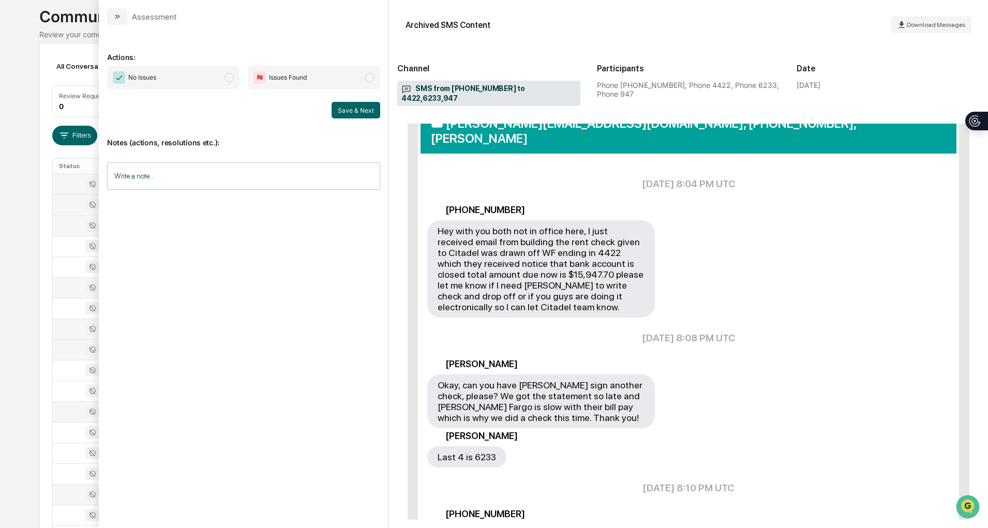
scroll to position [272, 0]
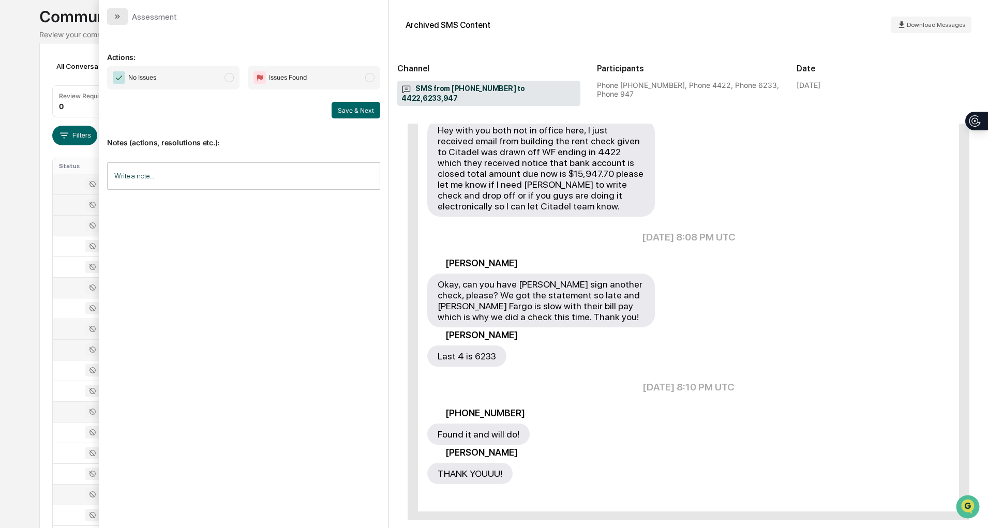
click at [123, 13] on button "modal" at bounding box center [117, 16] width 21 height 17
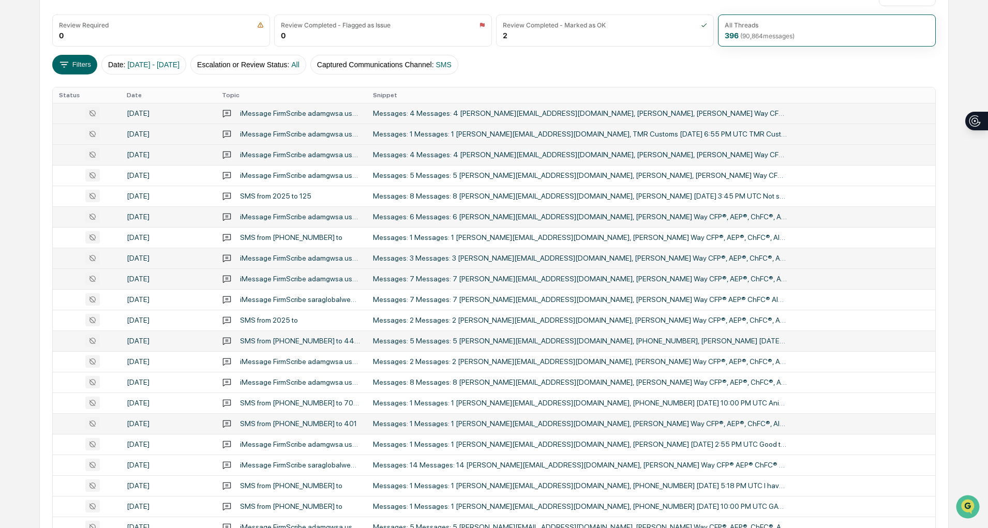
scroll to position [137, 0]
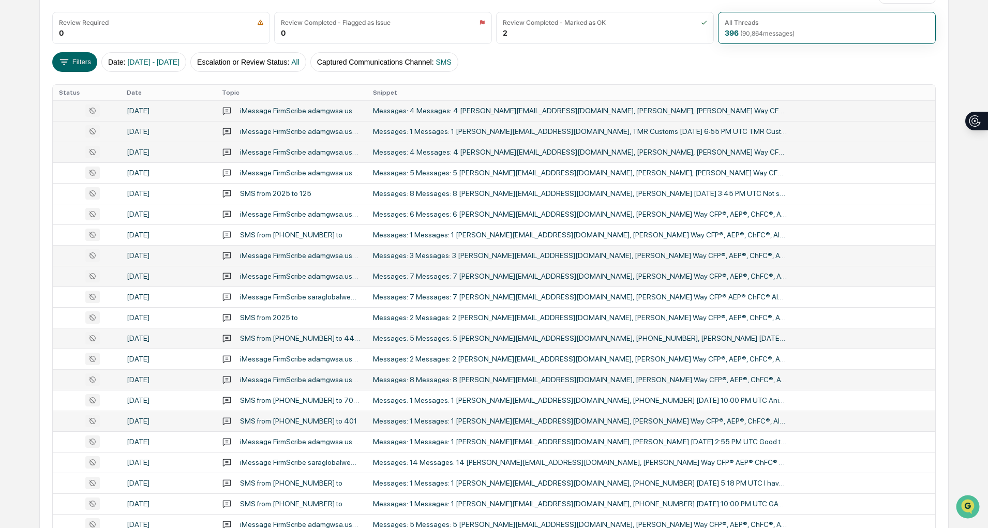
click at [392, 377] on div "Messages: 8 Messages: 8 [PERSON_NAME][EMAIL_ADDRESS][DOMAIN_NAME], [PERSON_NAME…" at bounding box center [580, 380] width 414 height 8
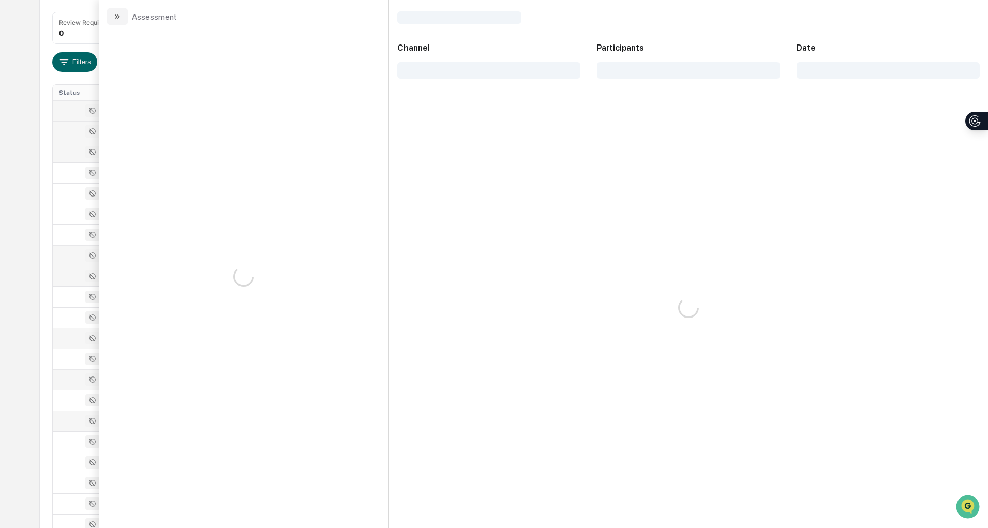
click at [392, 377] on div "Messages: 8 Messages: 8 [PERSON_NAME][EMAIL_ADDRESS][DOMAIN_NAME], [PERSON_NAME…" at bounding box center [580, 380] width 414 height 8
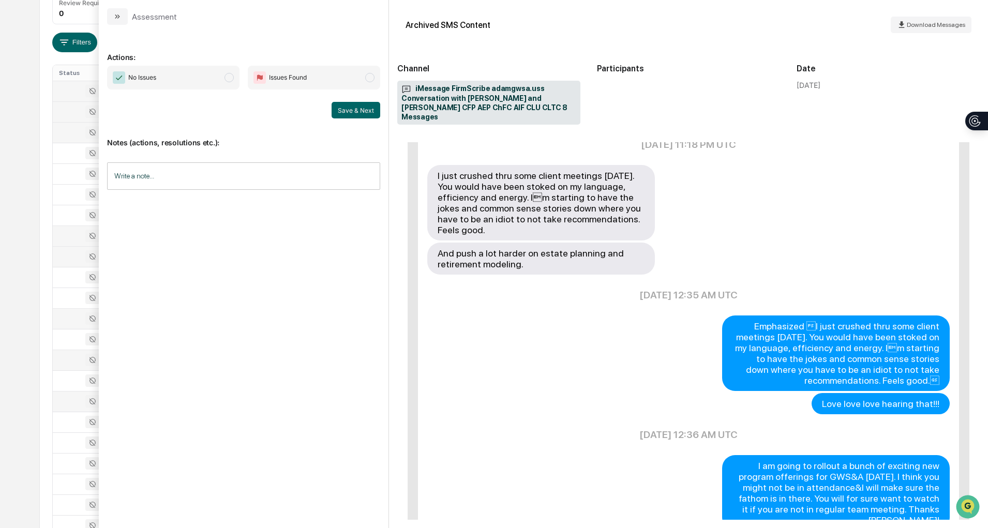
scroll to position [229, 0]
click at [116, 12] on icon "modal" at bounding box center [117, 16] width 8 height 8
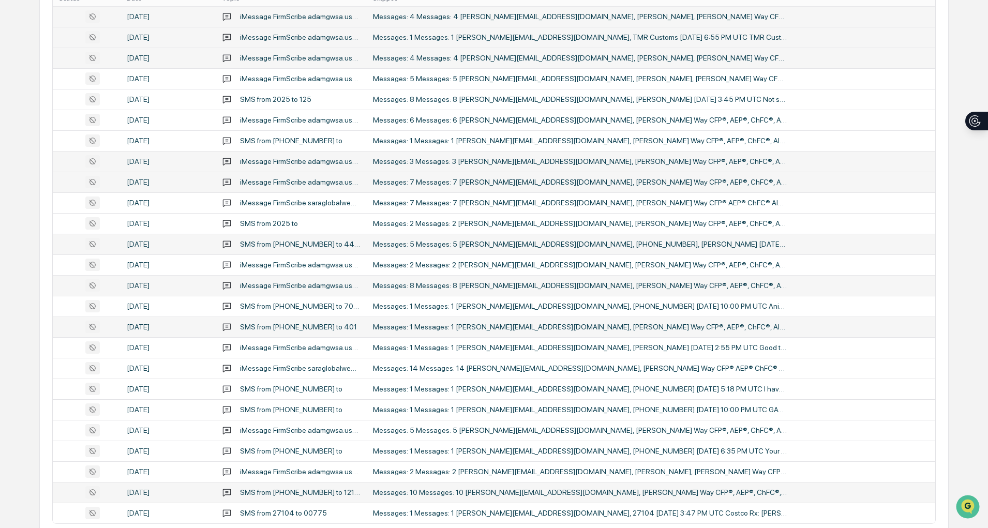
scroll to position [232, 0]
click at [454, 360] on td "Messages: 14 Messages: 14 [PERSON_NAME][EMAIL_ADDRESS][DOMAIN_NAME], [PERSON_NA…" at bounding box center [651, 368] width 569 height 21
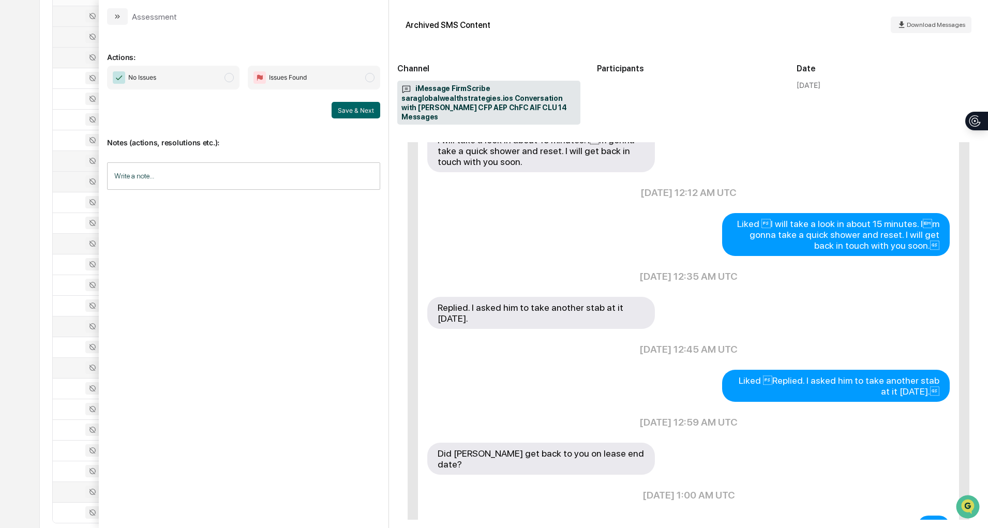
scroll to position [719, 0]
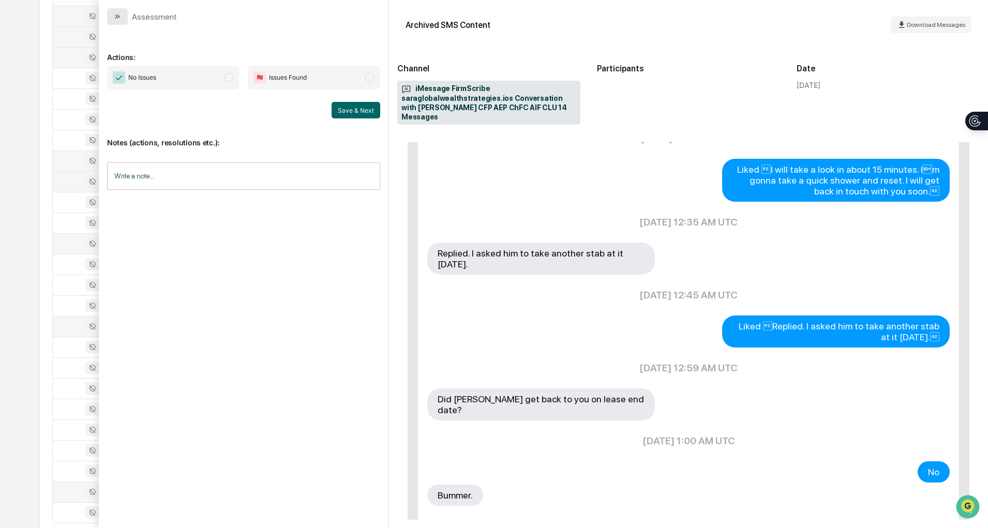
click at [115, 14] on icon "modal" at bounding box center [117, 16] width 8 height 8
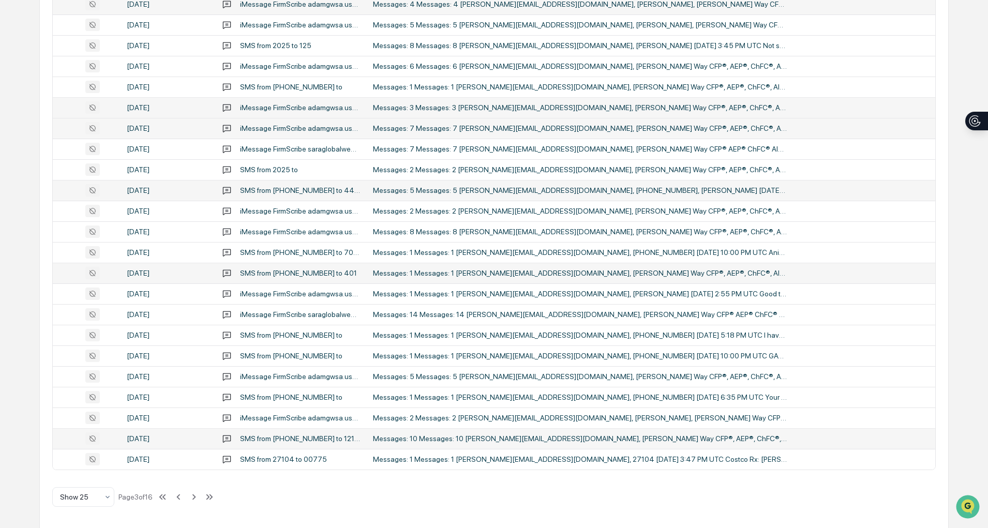
scroll to position [286, 0]
click at [426, 374] on div "Messages: 5 Messages: 5 [PERSON_NAME][EMAIL_ADDRESS][DOMAIN_NAME], [PERSON_NAME…" at bounding box center [580, 376] width 414 height 8
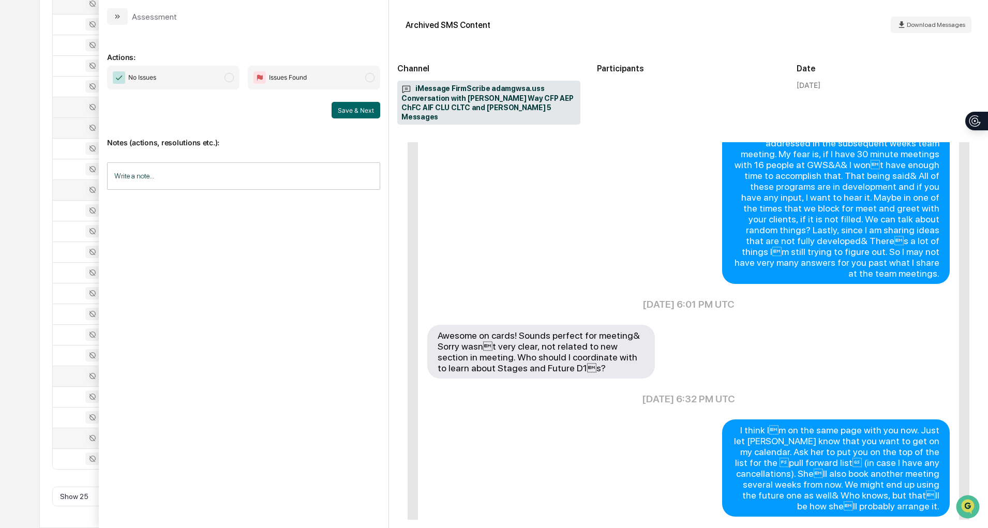
scroll to position [5, 0]
click at [116, 14] on icon "modal" at bounding box center [116, 16] width 3 height 4
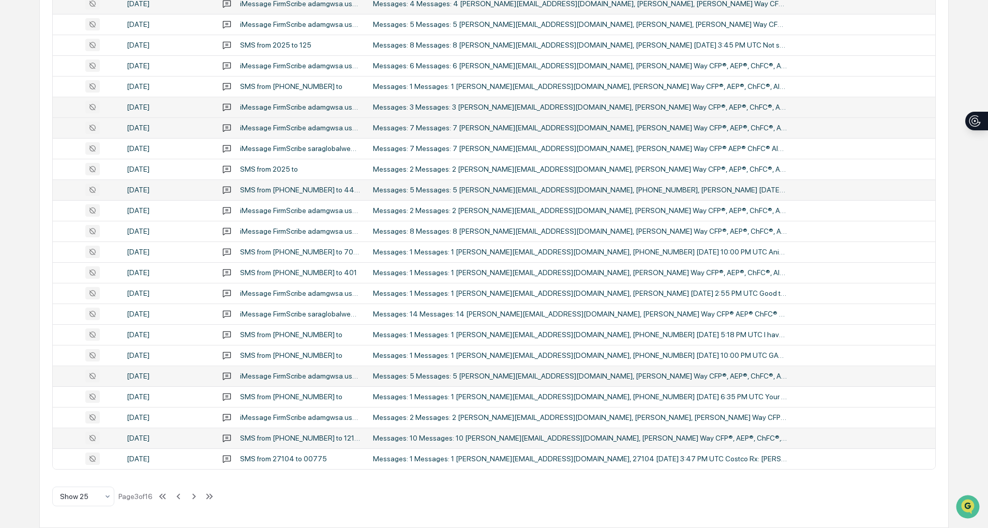
click at [116, 11] on td at bounding box center [86, 3] width 67 height 21
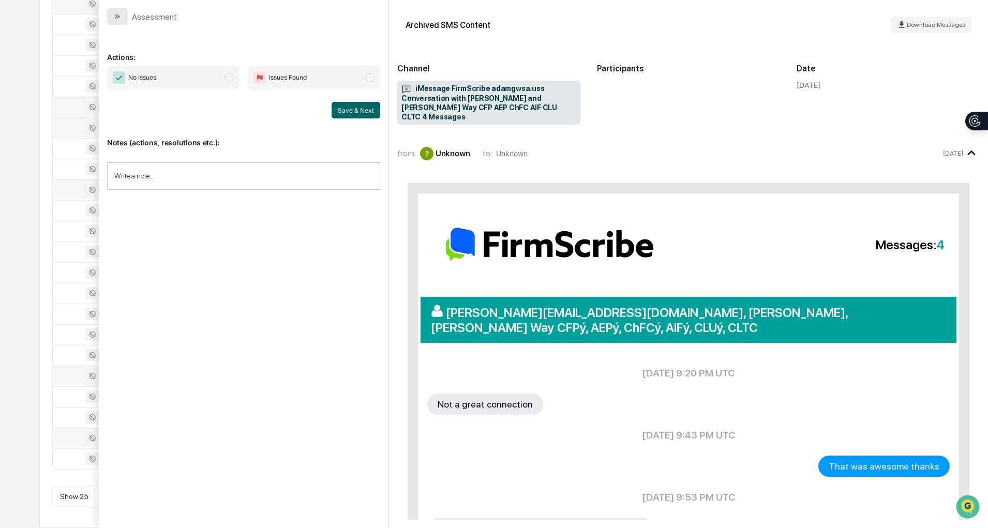
click at [113, 24] on button "modal" at bounding box center [117, 16] width 21 height 17
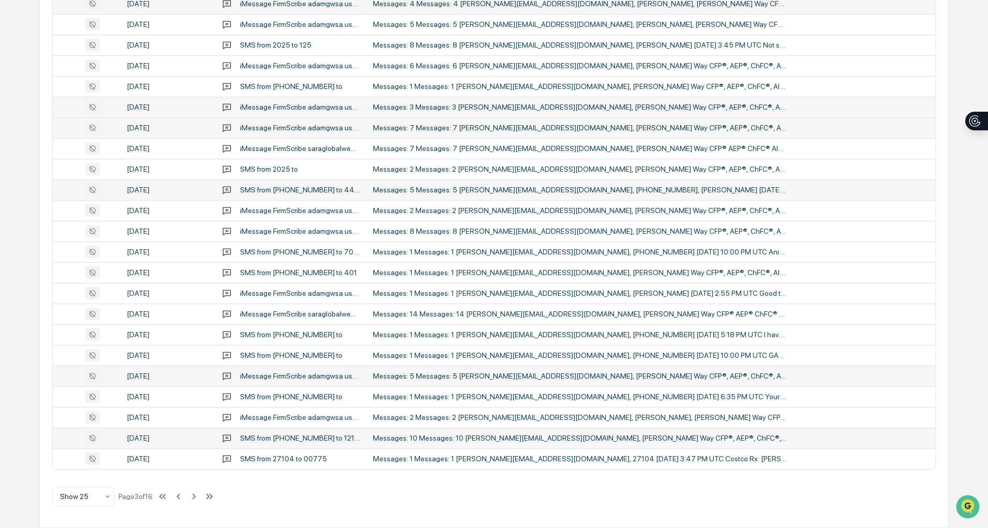
click at [457, 377] on div "Messages: 5 Messages: 5 [PERSON_NAME][EMAIL_ADDRESS][DOMAIN_NAME], [PERSON_NAME…" at bounding box center [580, 376] width 414 height 8
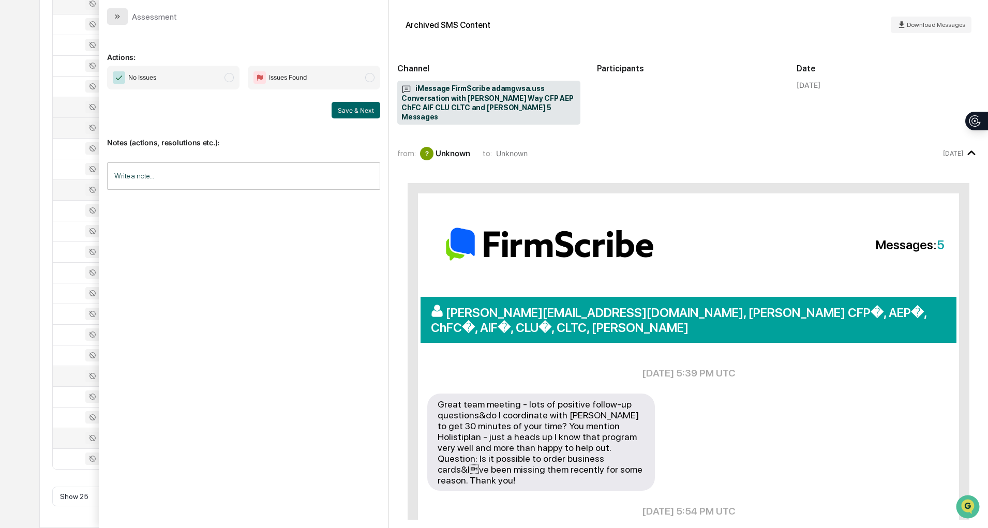
click at [121, 14] on icon "modal" at bounding box center [117, 16] width 8 height 8
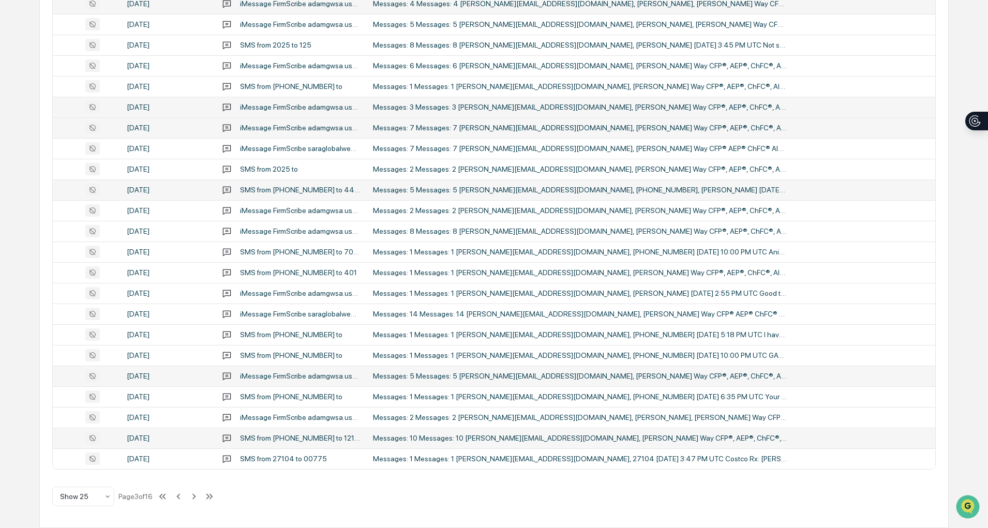
click at [495, 447] on td "Messages: 10 Messages: 10 [PERSON_NAME][EMAIL_ADDRESS][DOMAIN_NAME], [PERSON_NA…" at bounding box center [651, 438] width 569 height 21
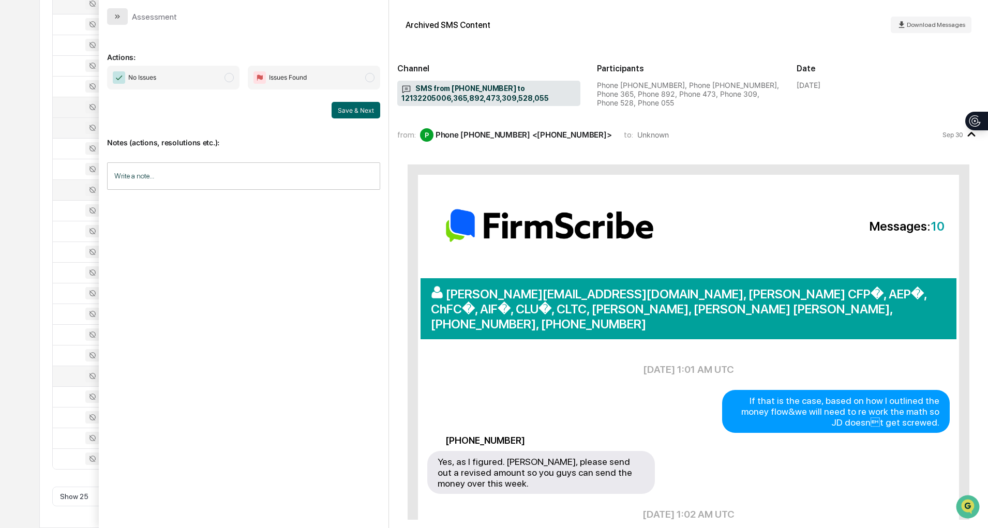
click at [120, 17] on icon "modal" at bounding box center [117, 16] width 8 height 8
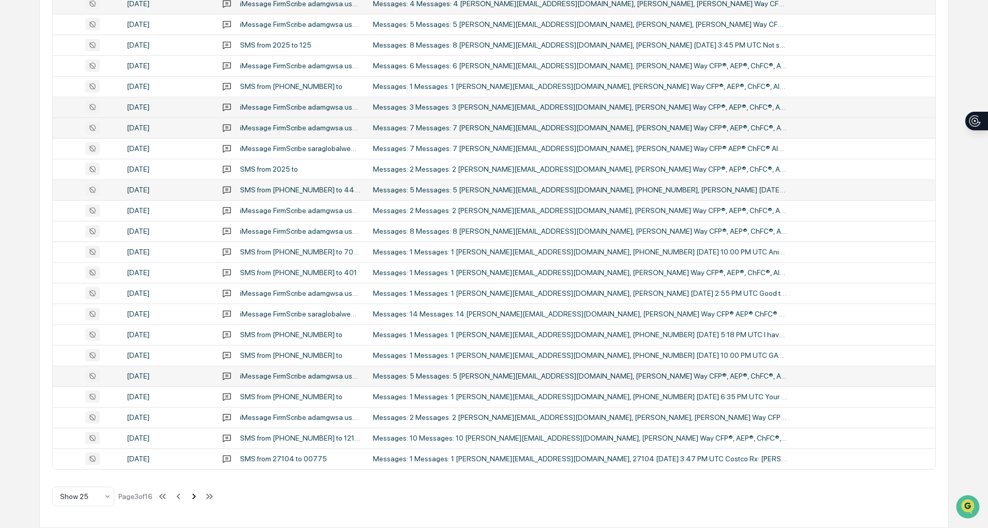
click at [196, 496] on icon at bounding box center [194, 497] width 4 height 6
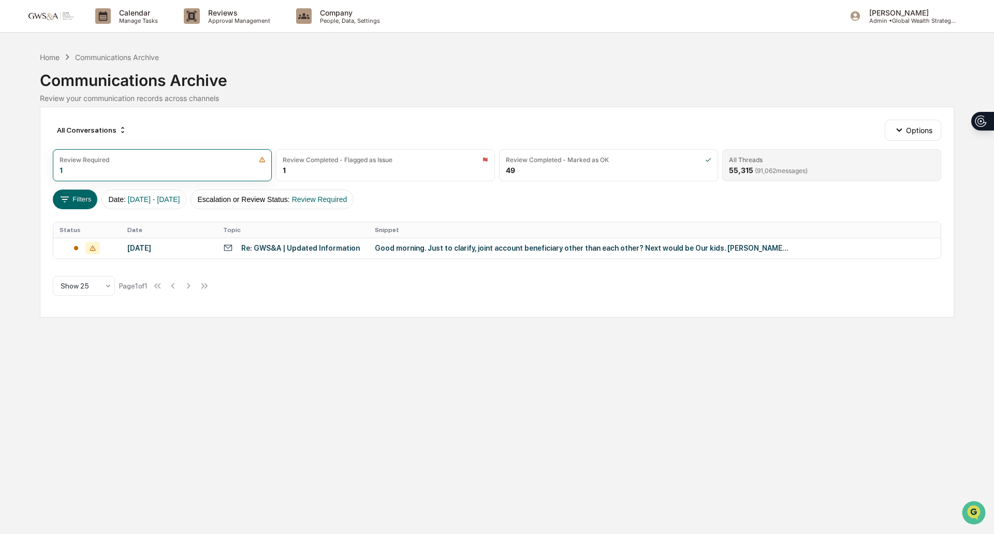
click at [495, 159] on div "All Threads" at bounding box center [831, 160] width 205 height 8
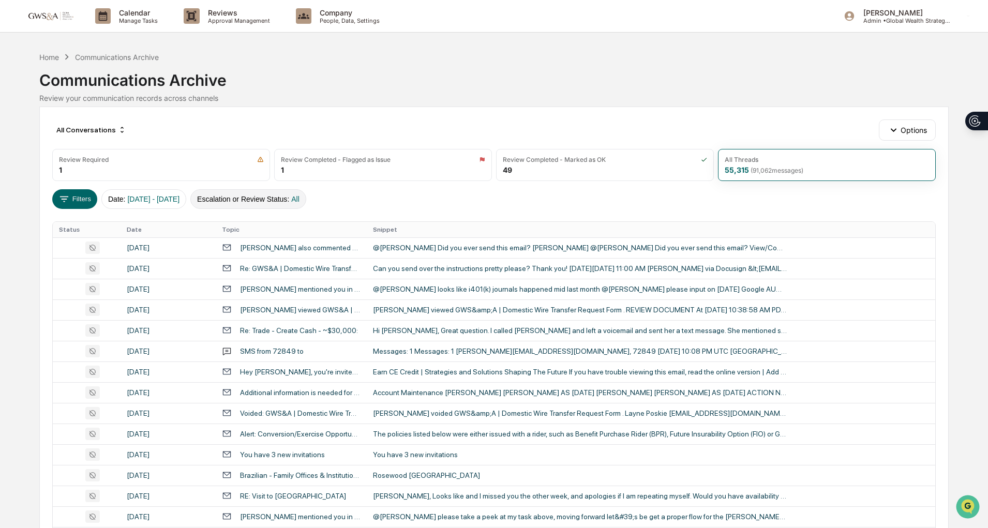
click at [274, 199] on button "Escalation or Review Status : All" at bounding box center [248, 199] width 116 height 20
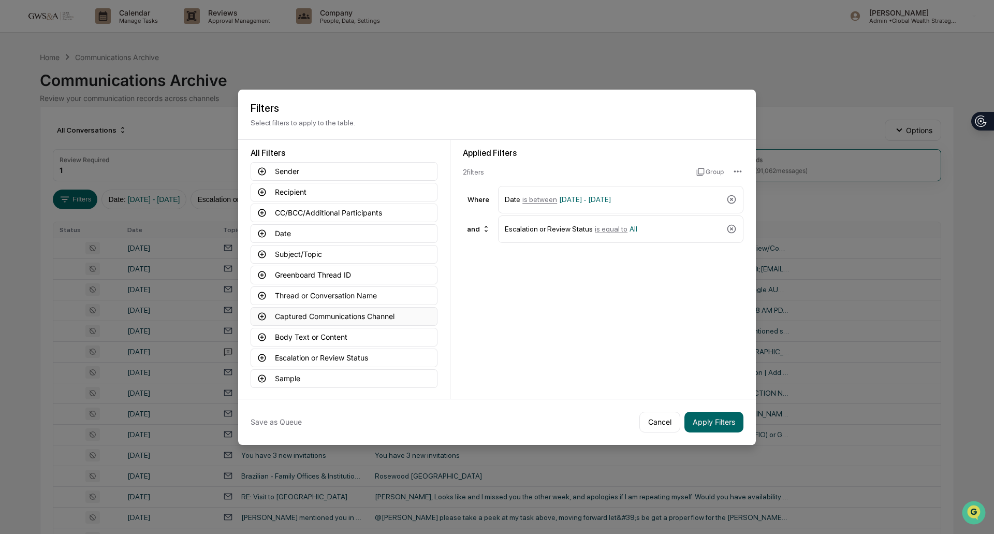
click at [319, 309] on button "Captured Communications Channel" at bounding box center [343, 316] width 187 height 19
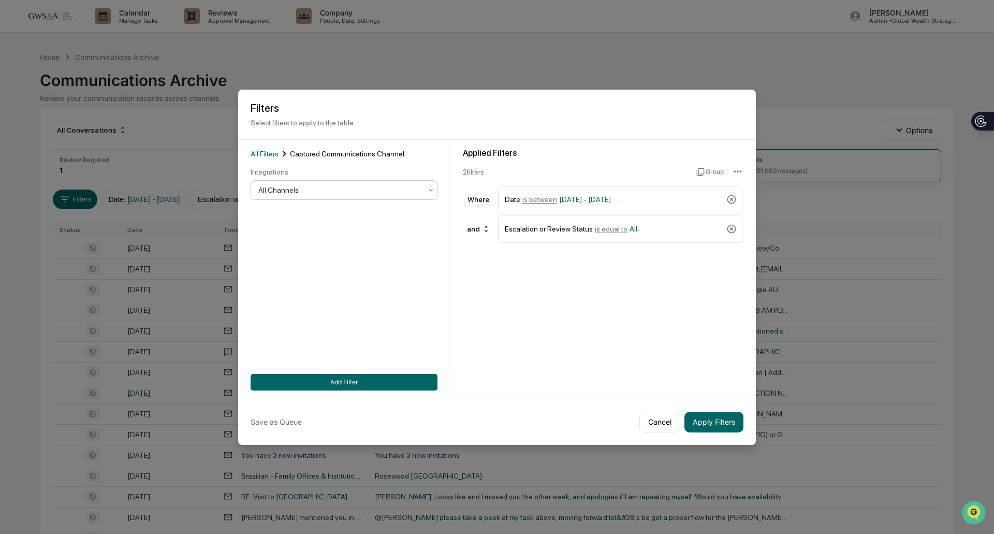
click at [358, 196] on div "All Channels" at bounding box center [343, 190] width 187 height 20
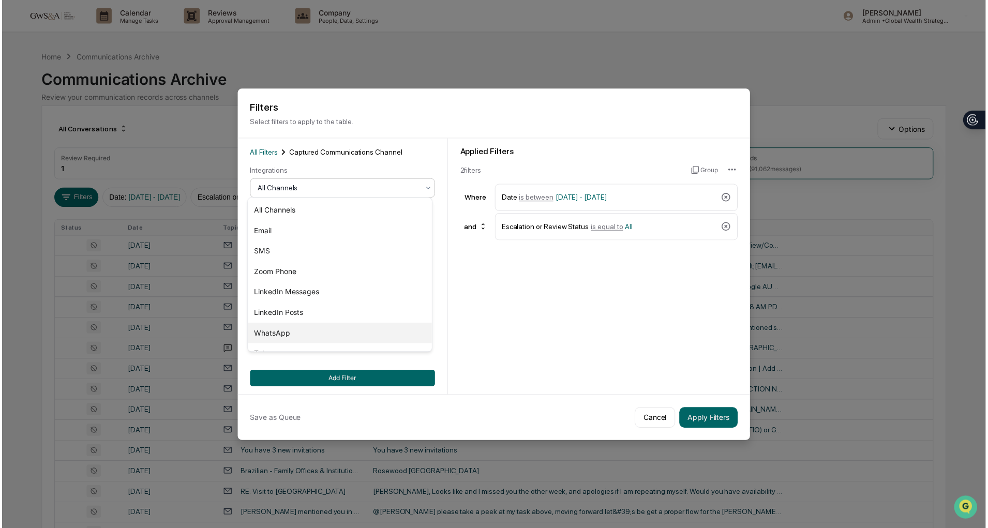
scroll to position [14, 0]
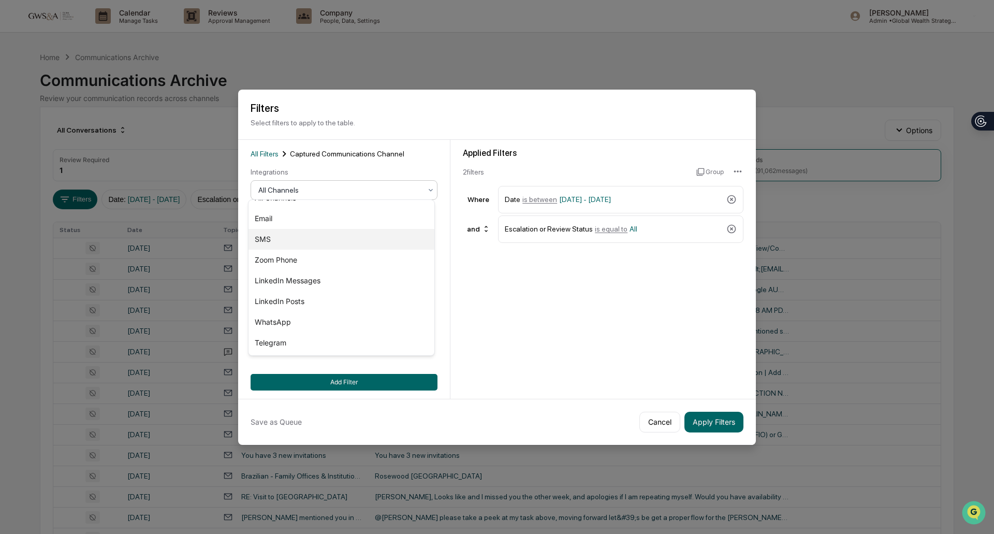
click at [291, 236] on div "SMS" at bounding box center [341, 239] width 186 height 21
click at [495, 423] on button "Apply Filters" at bounding box center [713, 421] width 59 height 21
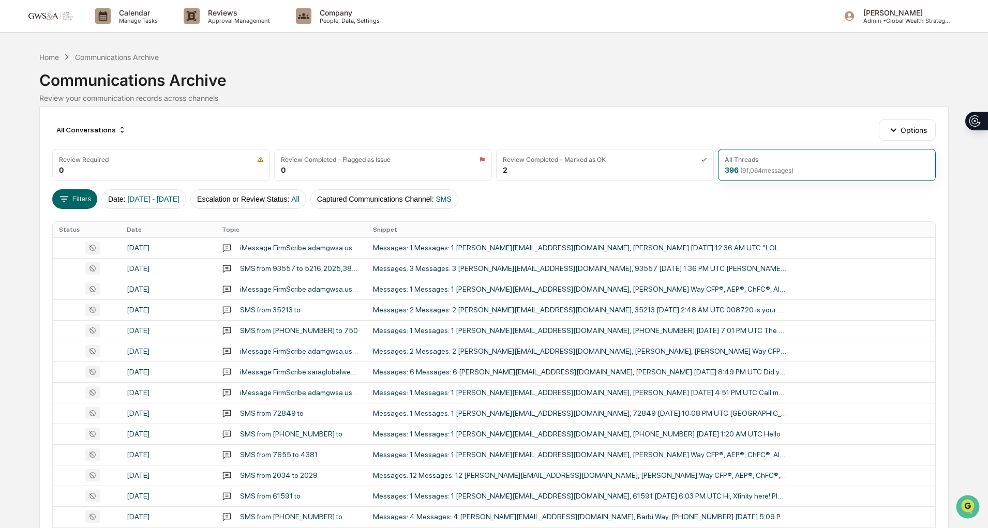
scroll to position [286, 0]
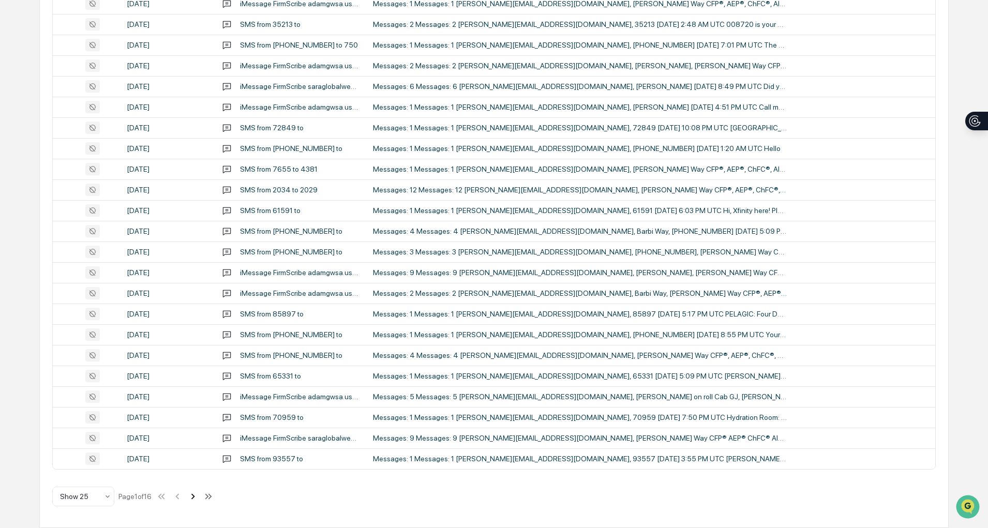
click at [195, 495] on icon at bounding box center [193, 497] width 4 height 6
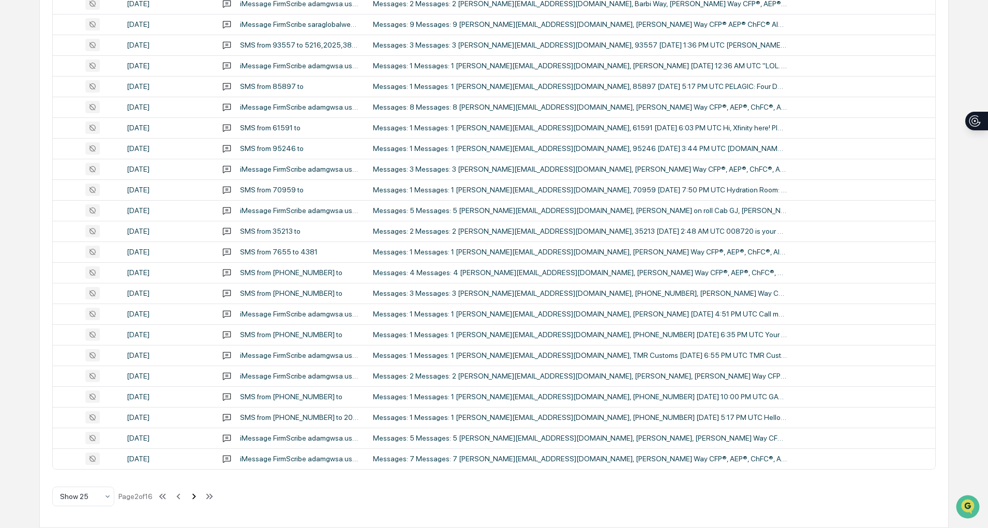
click at [196, 495] on icon at bounding box center [193, 496] width 11 height 11
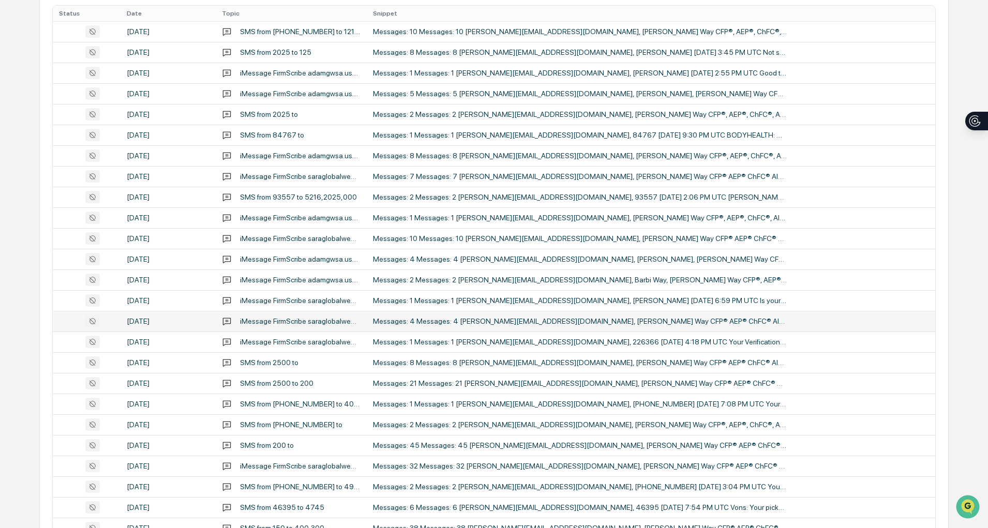
scroll to position [216, 0]
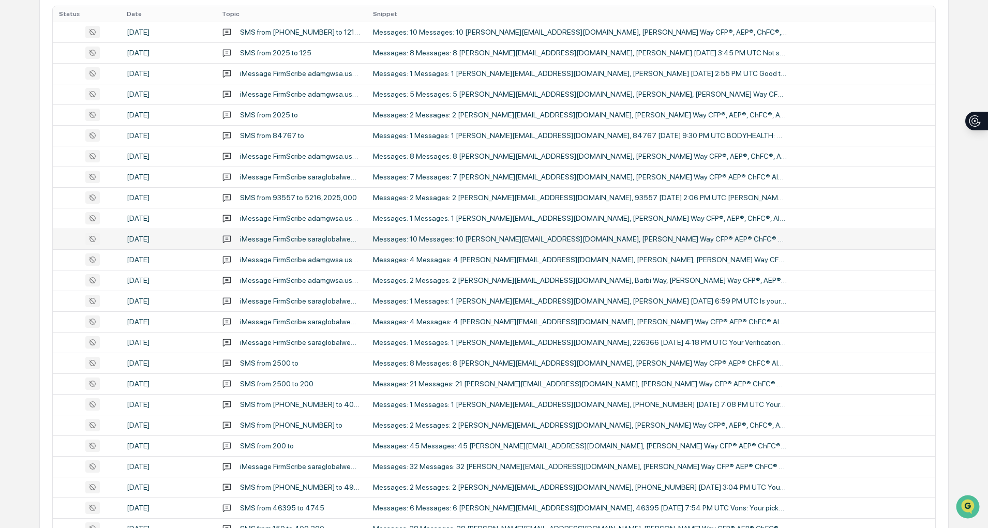
click at [494, 232] on td "Messages: 10 Messages: 10 [PERSON_NAME][EMAIL_ADDRESS][DOMAIN_NAME], [PERSON_NA…" at bounding box center [651, 239] width 569 height 21
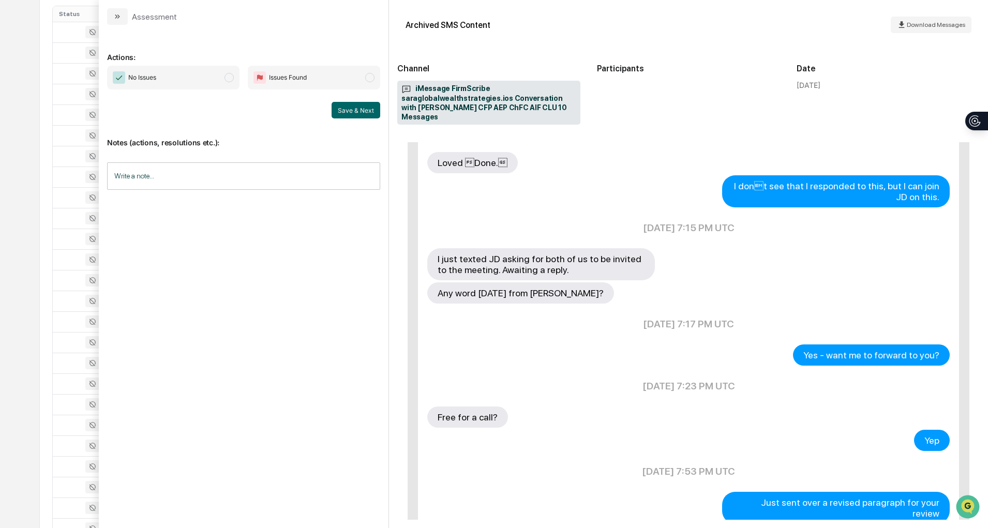
scroll to position [432, 0]
click at [123, 13] on button "modal" at bounding box center [117, 16] width 21 height 17
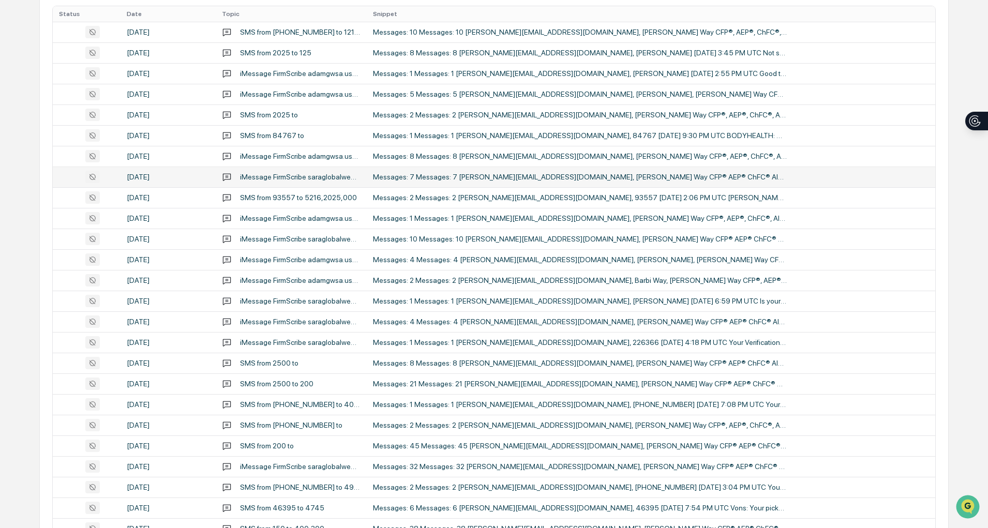
click at [495, 177] on div "Messages: 7 Messages: 7 [PERSON_NAME][EMAIL_ADDRESS][DOMAIN_NAME], [PERSON_NAME…" at bounding box center [580, 177] width 414 height 8
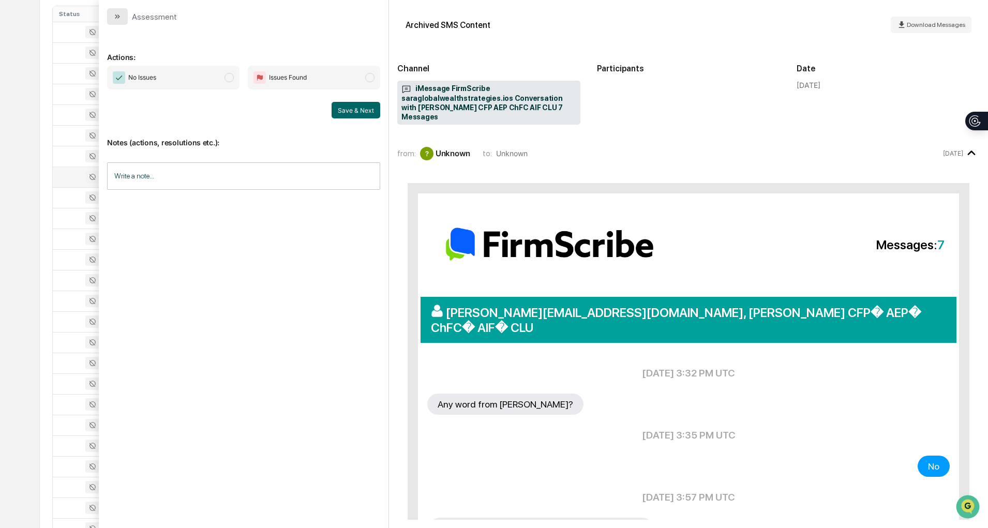
click at [116, 20] on icon "modal" at bounding box center [117, 16] width 8 height 8
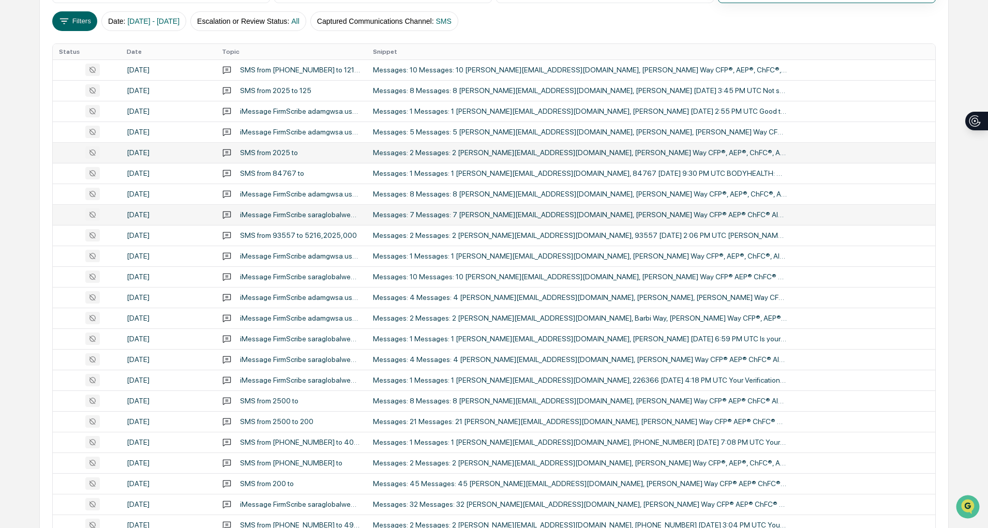
scroll to position [177, 0]
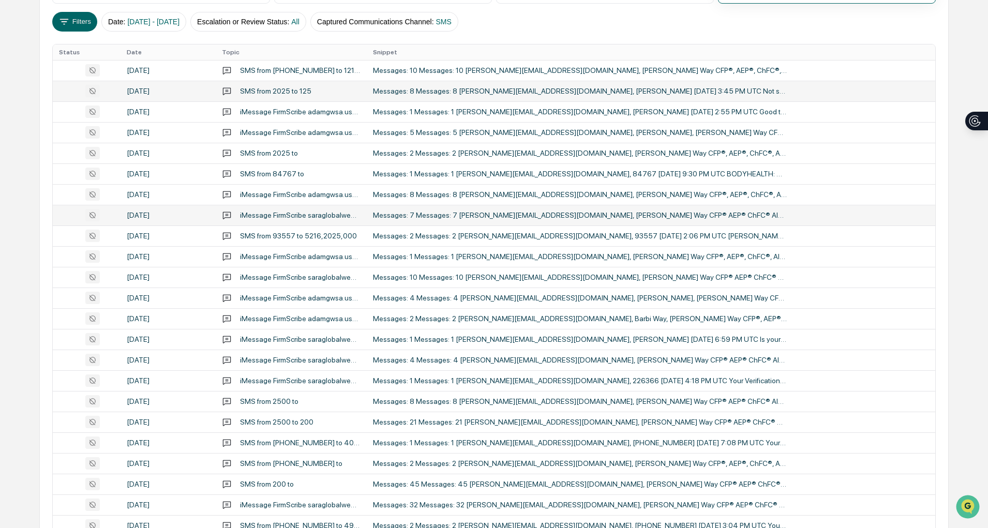
click at [451, 96] on td "Messages: 8 Messages: 8 [PERSON_NAME][EMAIL_ADDRESS][DOMAIN_NAME], [PERSON_NAME…" at bounding box center [651, 91] width 569 height 21
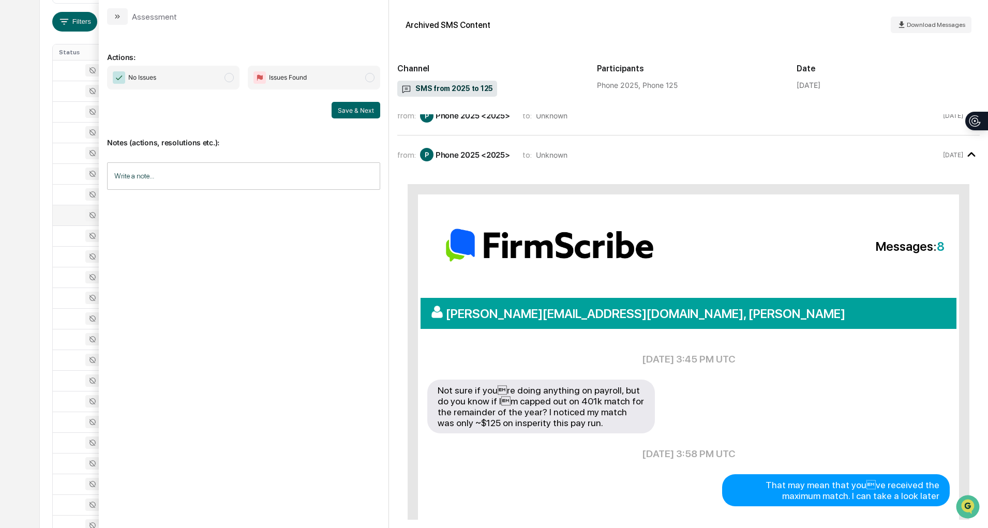
scroll to position [10, 0]
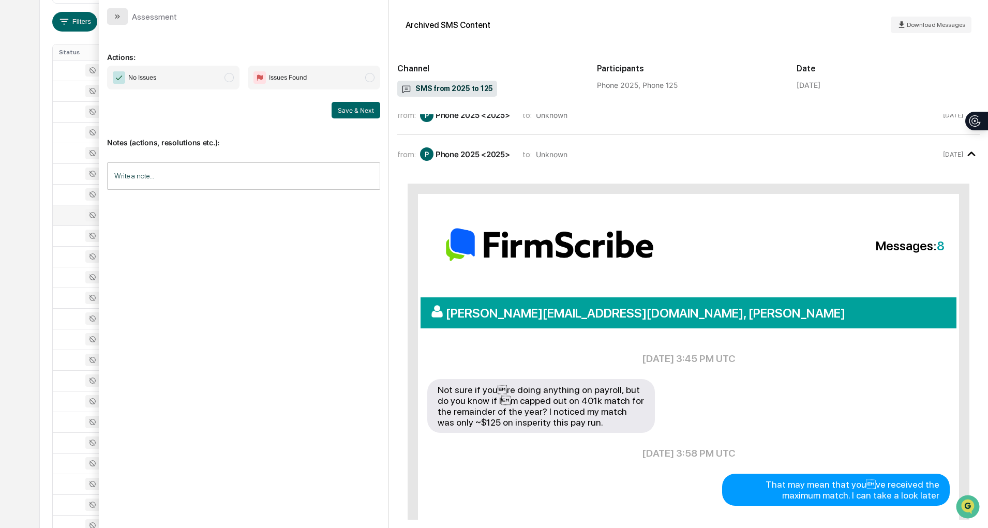
click at [120, 21] on button "modal" at bounding box center [117, 16] width 21 height 17
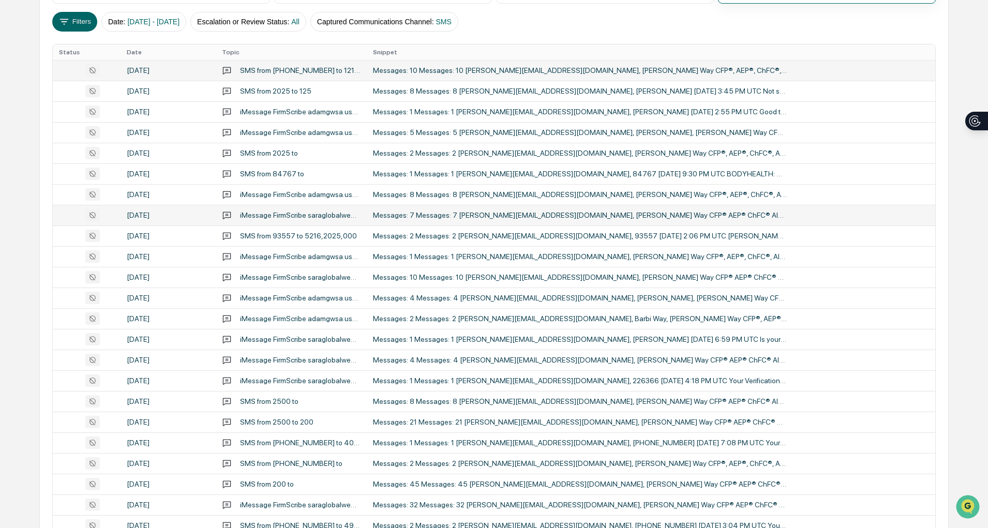
click at [440, 69] on div "Messages: 10 Messages: 10 [PERSON_NAME][EMAIL_ADDRESS][DOMAIN_NAME], [PERSON_NA…" at bounding box center [580, 70] width 414 height 8
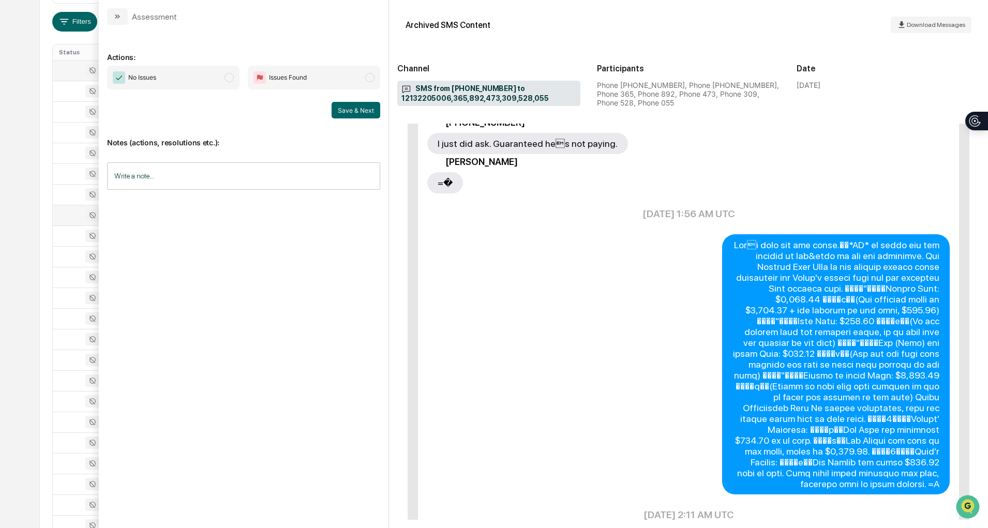
scroll to position [531, 0]
click at [109, 11] on button "modal" at bounding box center [117, 16] width 21 height 17
